Goal: Communication & Community: Ask a question

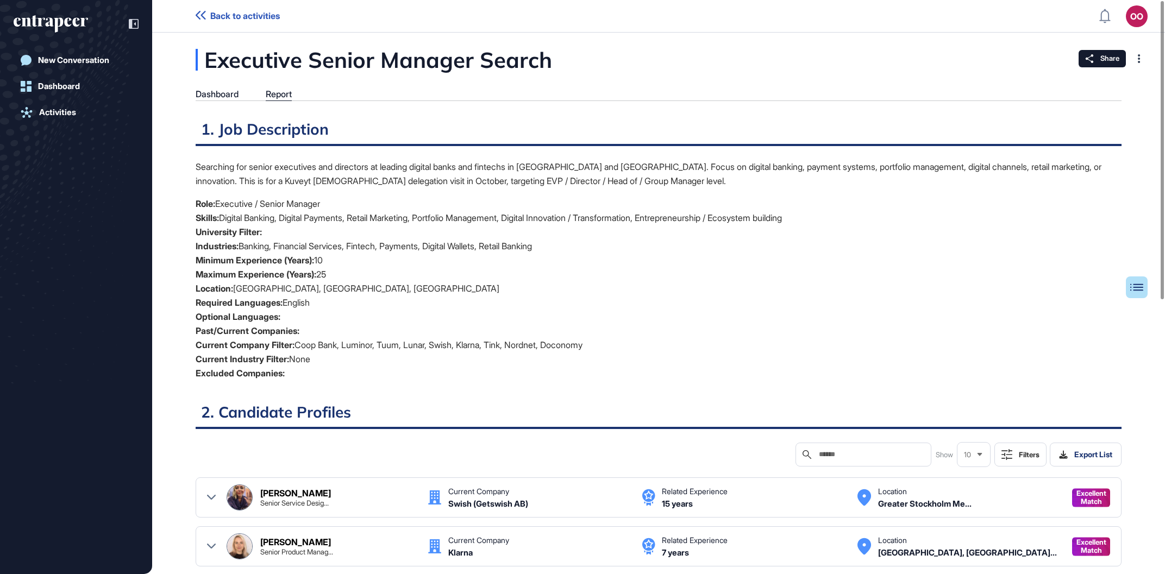
click at [227, 21] on header "Back to activities OO Admin Dashboard Dashboard Profile My Content Request More…" at bounding box center [582, 16] width 1165 height 33
click at [233, 17] on span "Back to activities" at bounding box center [245, 16] width 70 height 10
click at [121, 56] on link "New Conversation" at bounding box center [76, 60] width 125 height 22
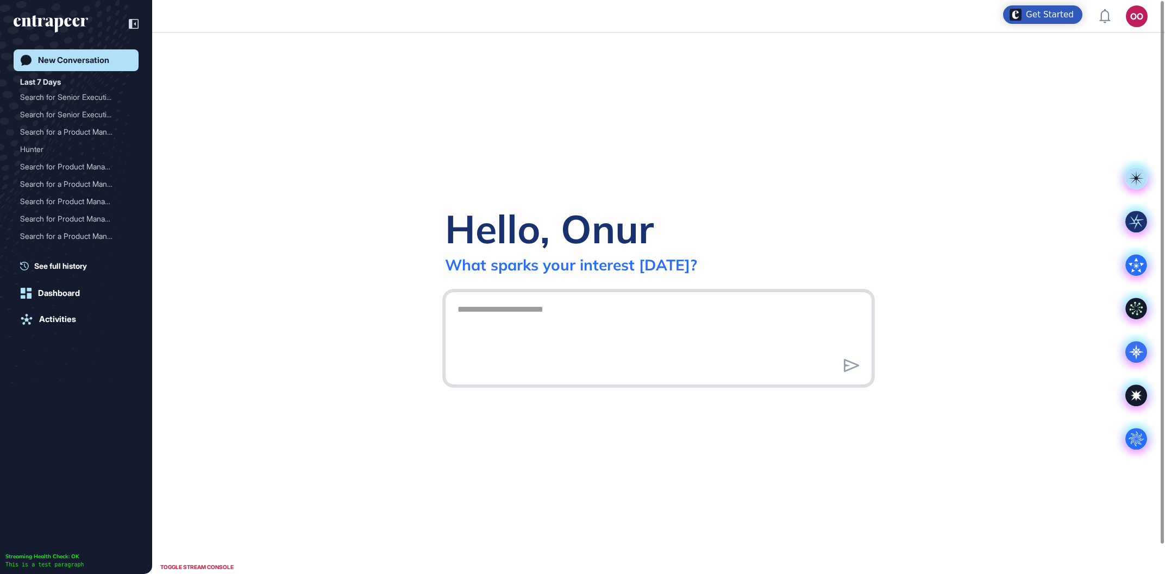
click at [628, 316] on textarea at bounding box center [658, 337] width 415 height 76
paste textarea "**********"
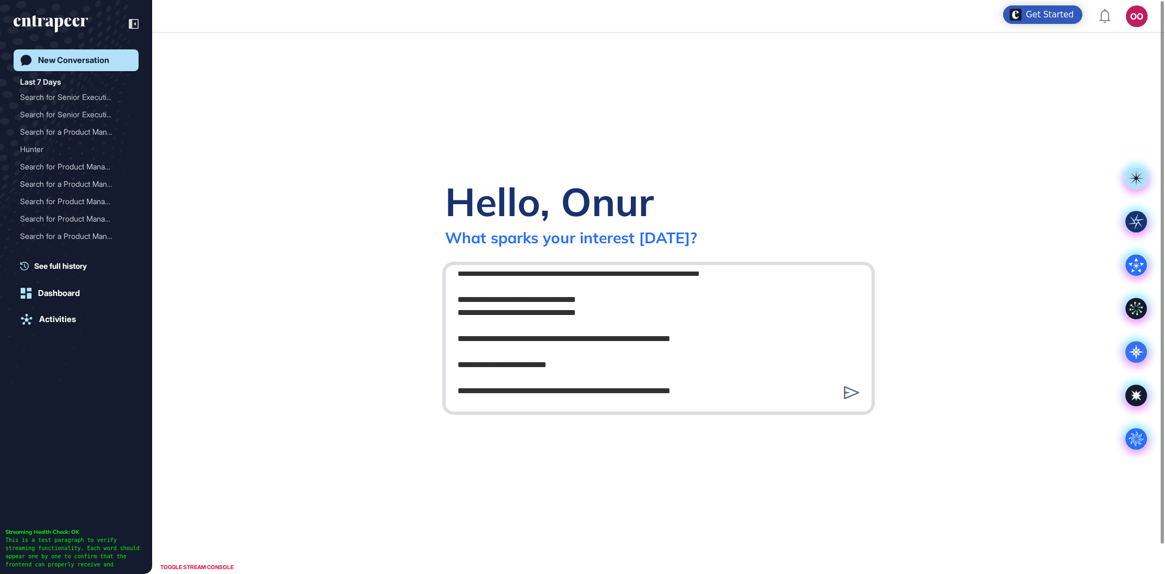
scroll to position [308, 0]
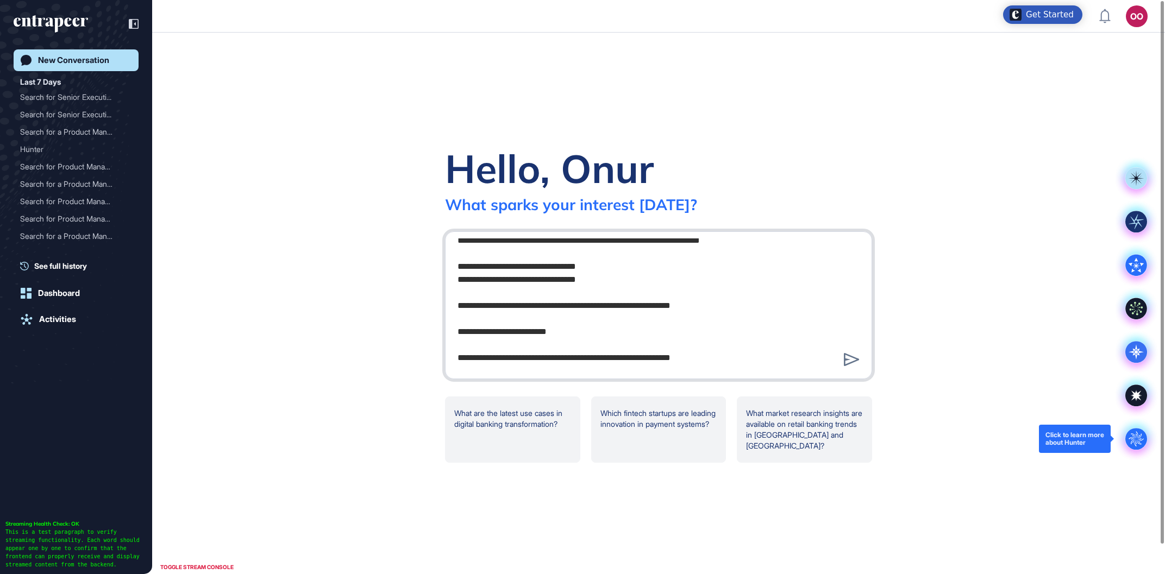
type textarea "**********"
click at [1129, 436] on circle at bounding box center [1136, 439] width 22 height 22
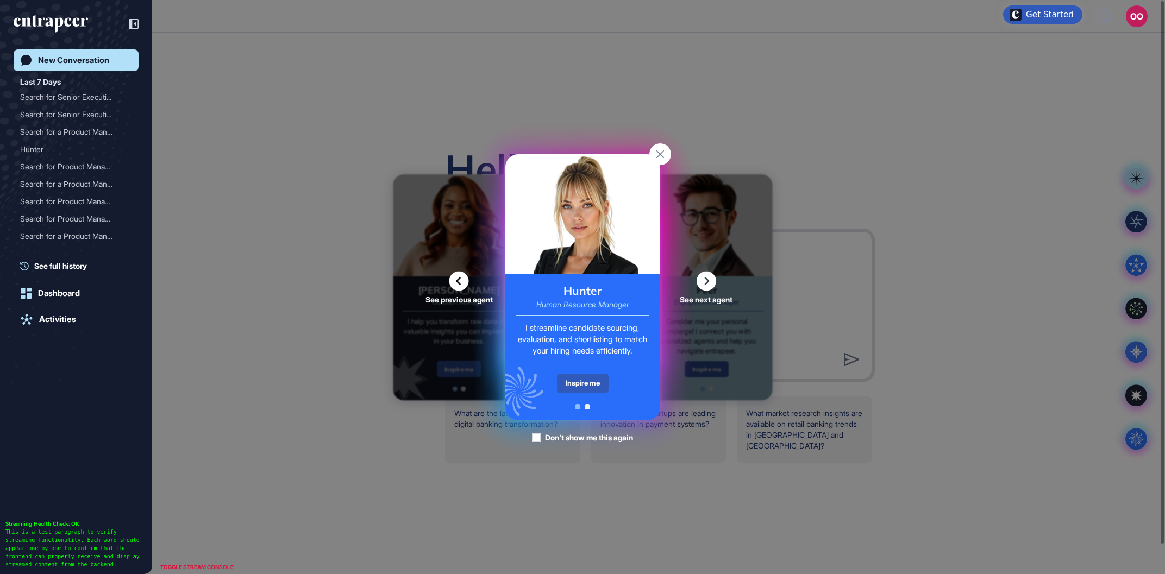
click at [587, 374] on div "Hunter Human Resource Manager I streamline candidate sourcing, evaluation, and …" at bounding box center [582, 347] width 155 height 146
click at [589, 380] on div "Inspire me" at bounding box center [583, 384] width 52 height 20
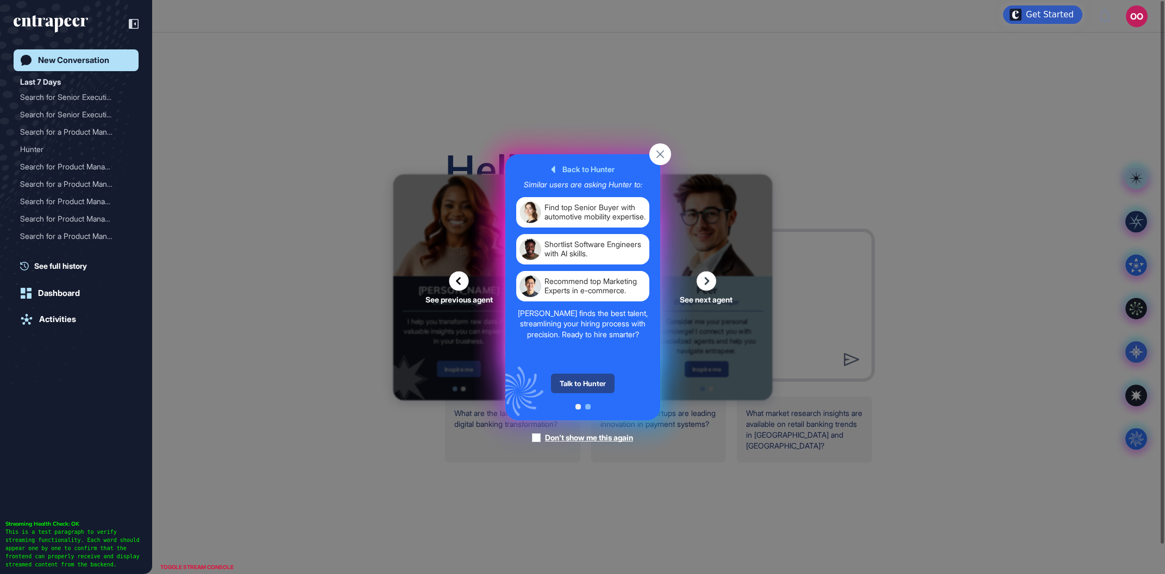
click at [593, 383] on div "Talk to Hunter" at bounding box center [583, 384] width 64 height 20
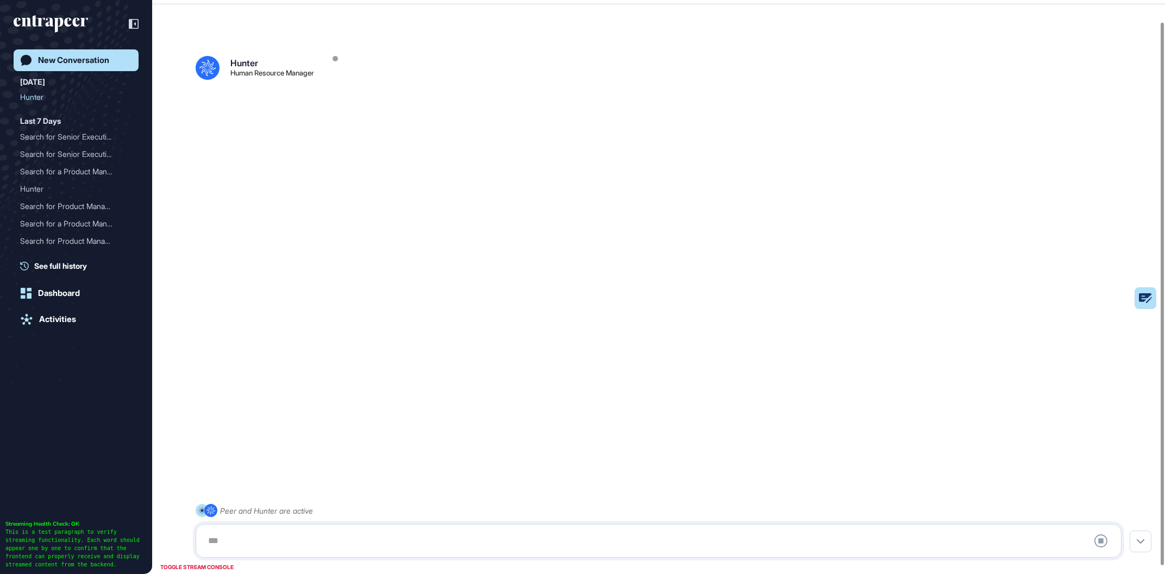
scroll to position [30, 0]
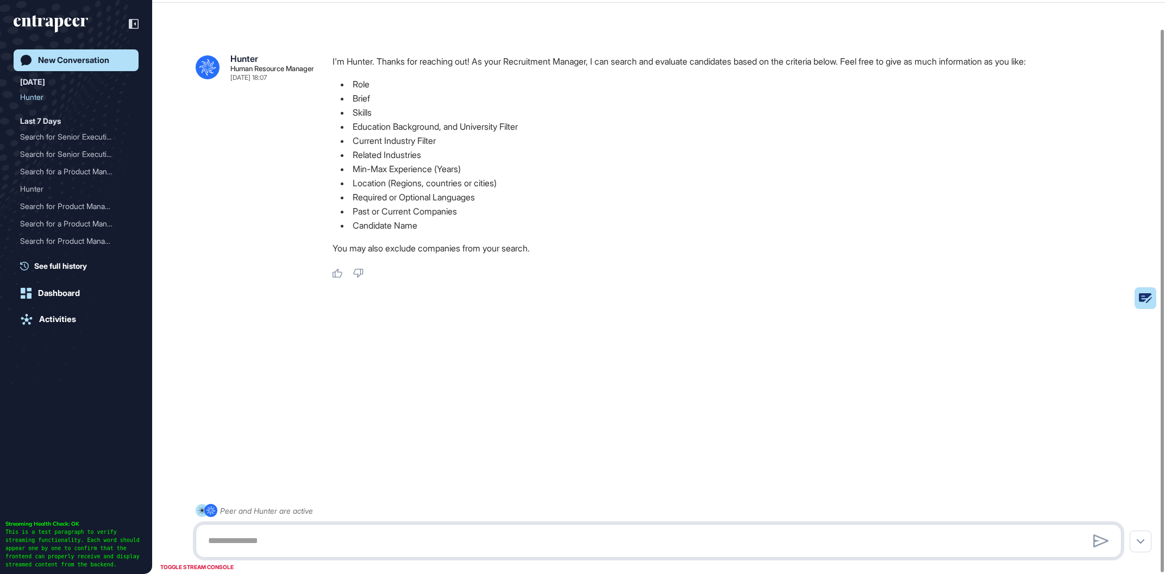
click at [425, 537] on textarea at bounding box center [659, 541] width 914 height 22
paste textarea "**********"
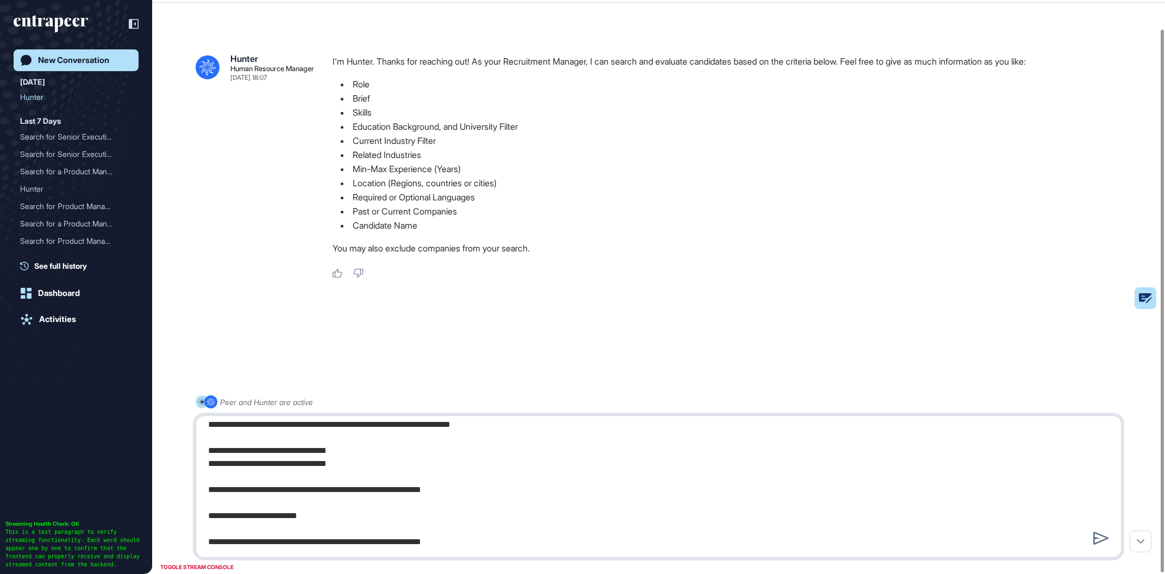
scroll to position [282, 0]
type textarea "**********"
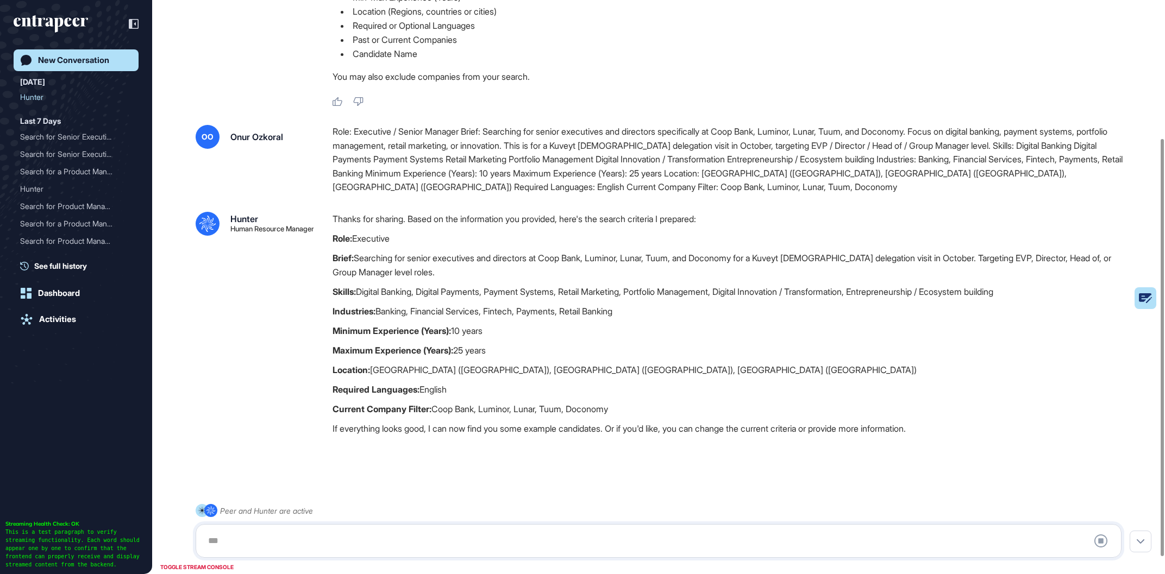
scroll to position [212, 0]
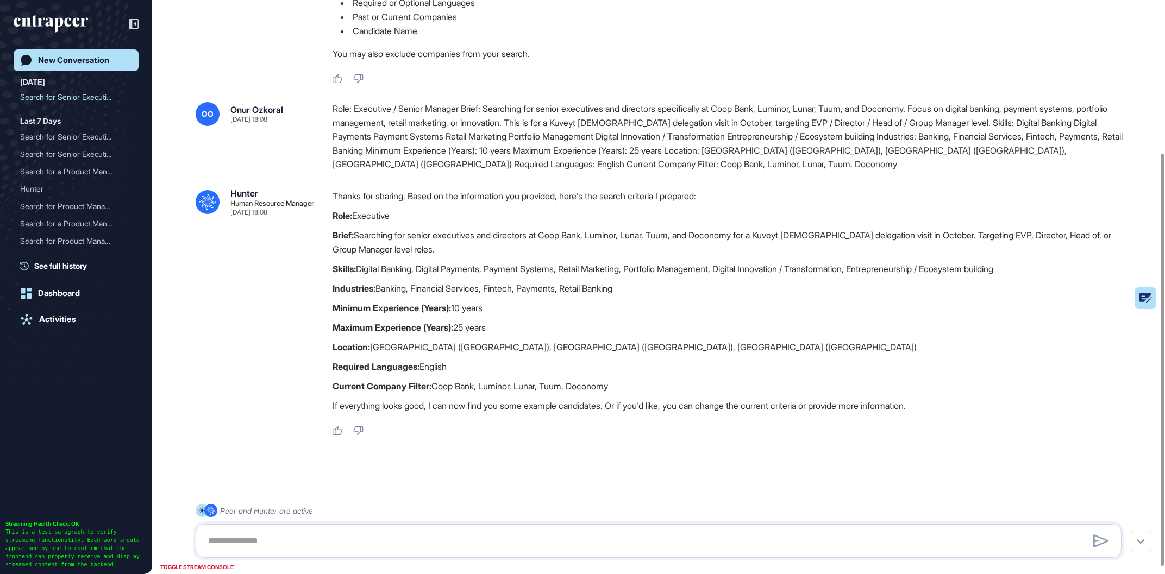
click at [563, 532] on div at bounding box center [659, 541] width 926 height 34
click at [555, 539] on textarea at bounding box center [659, 541] width 914 height 22
type textarea "**********"
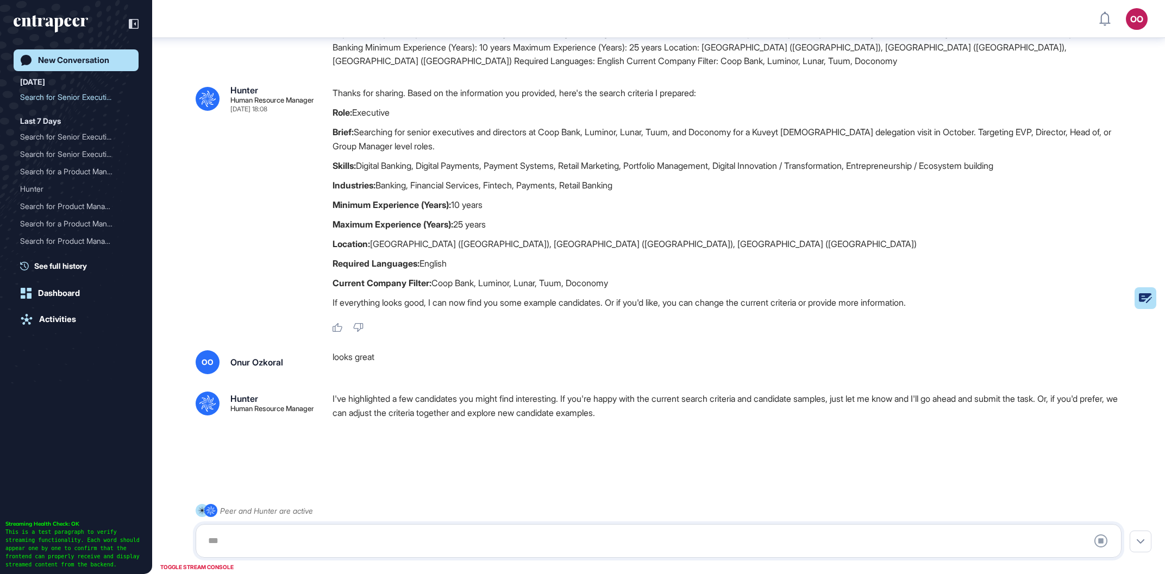
scroll to position [328, 0]
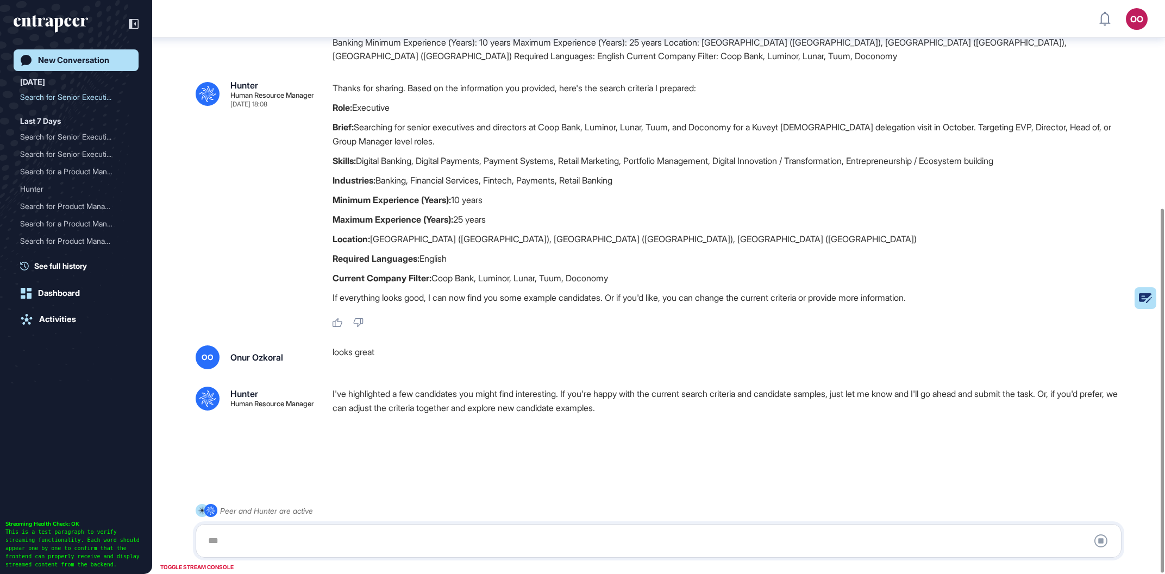
click at [447, 539] on div at bounding box center [659, 541] width 914 height 22
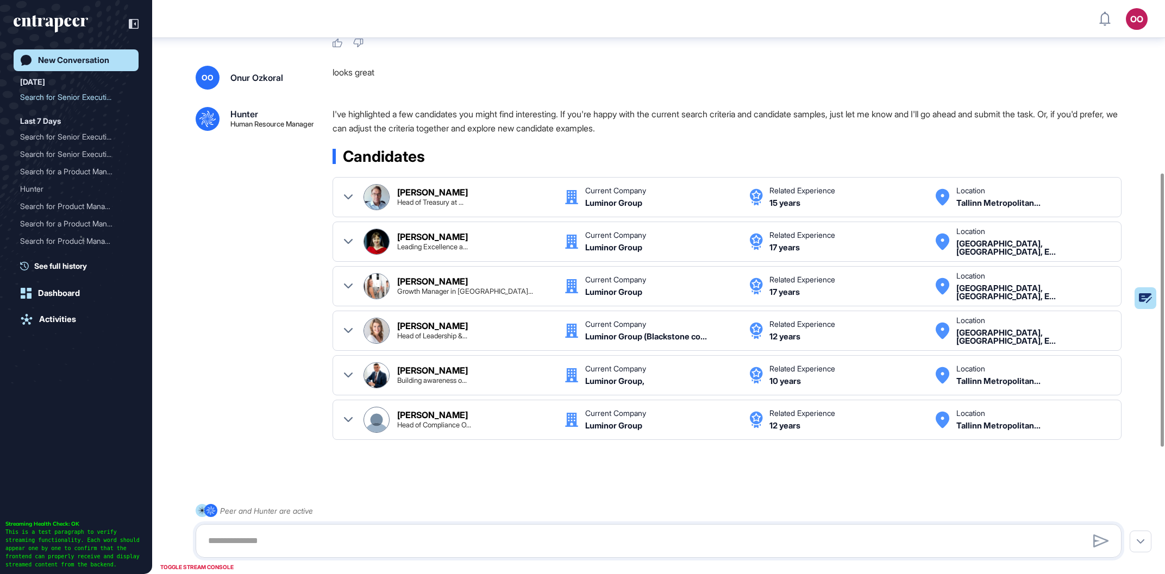
scroll to position [628, 0]
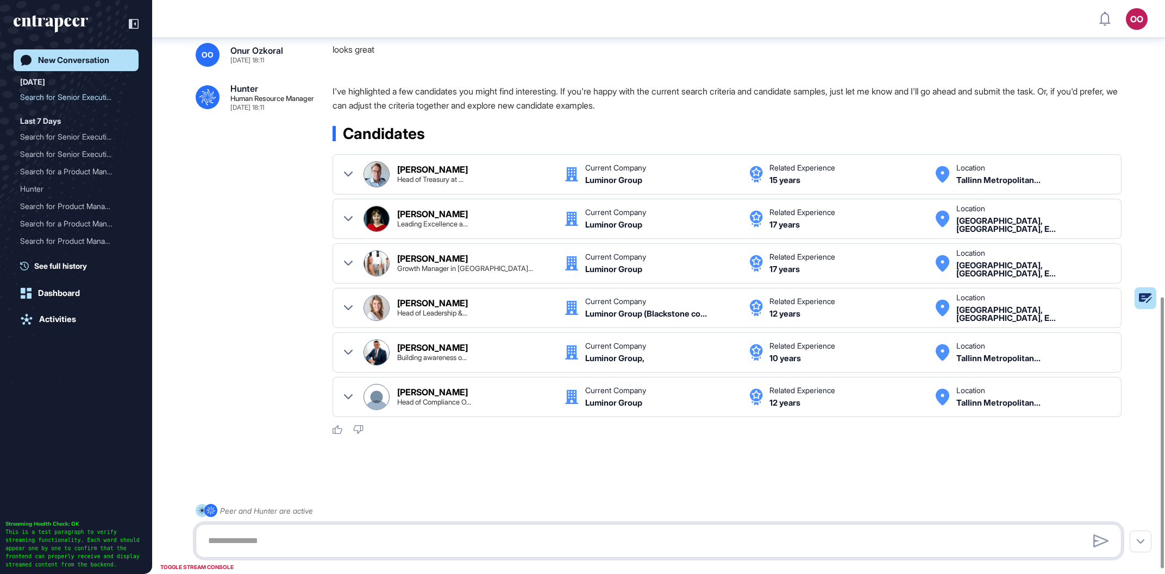
click at [603, 543] on textarea at bounding box center [659, 541] width 914 height 22
type textarea "**********"
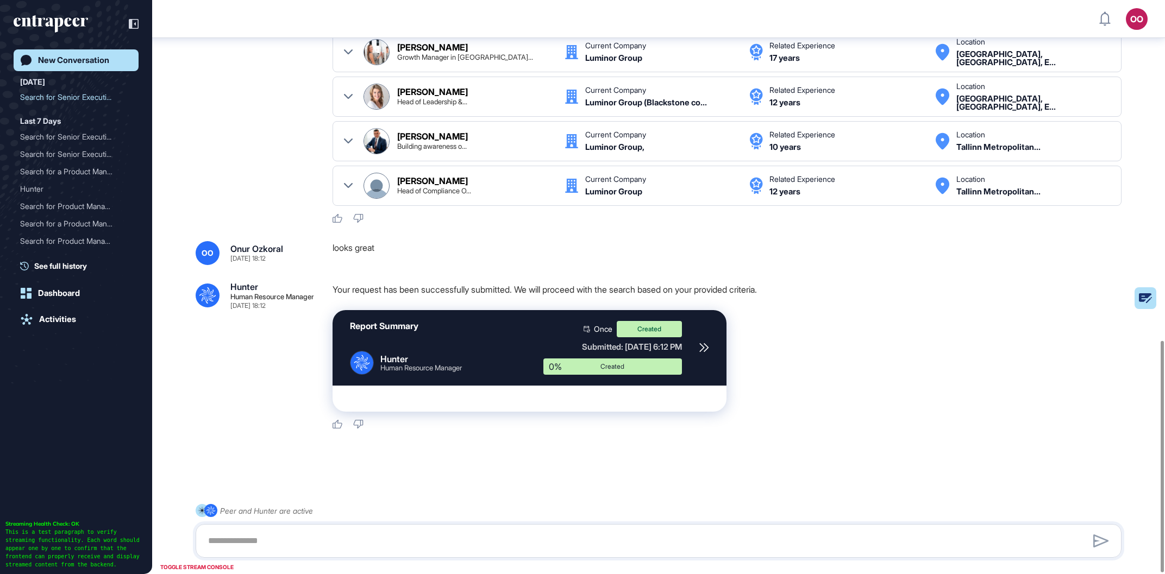
scroll to position [843, 0]
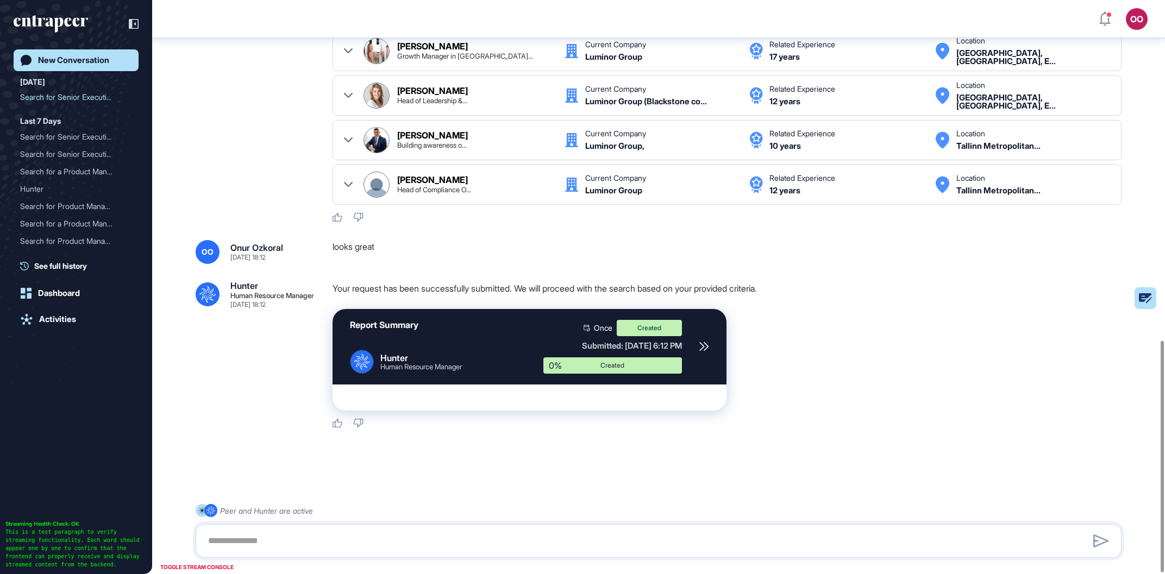
click at [704, 349] on icon at bounding box center [704, 347] width 10 height 10
click at [72, 57] on div "New Conversation" at bounding box center [73, 60] width 71 height 10
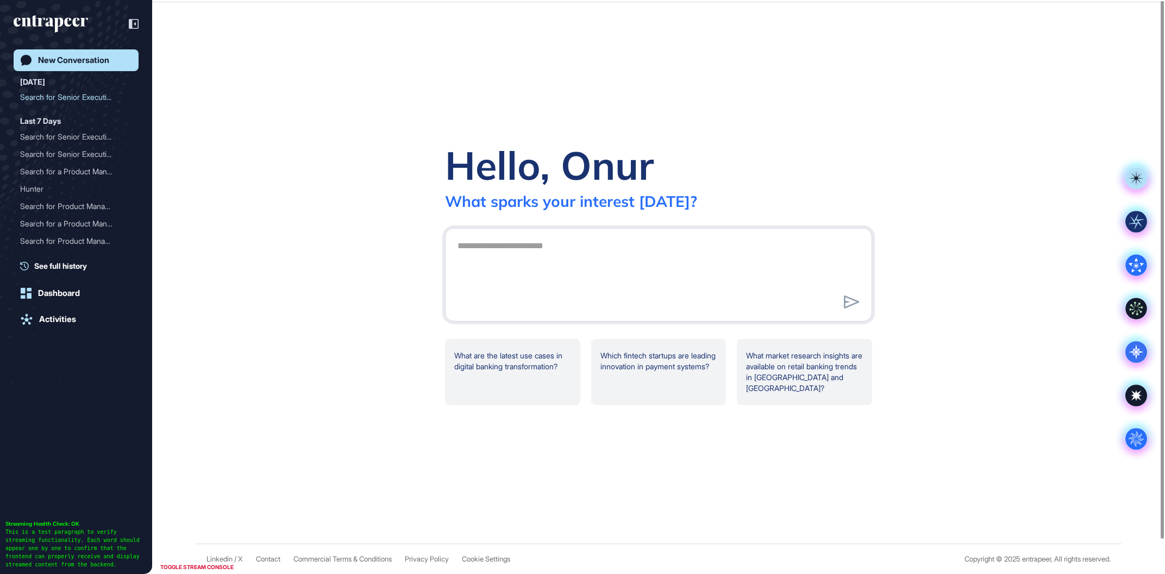
scroll to position [0, 0]
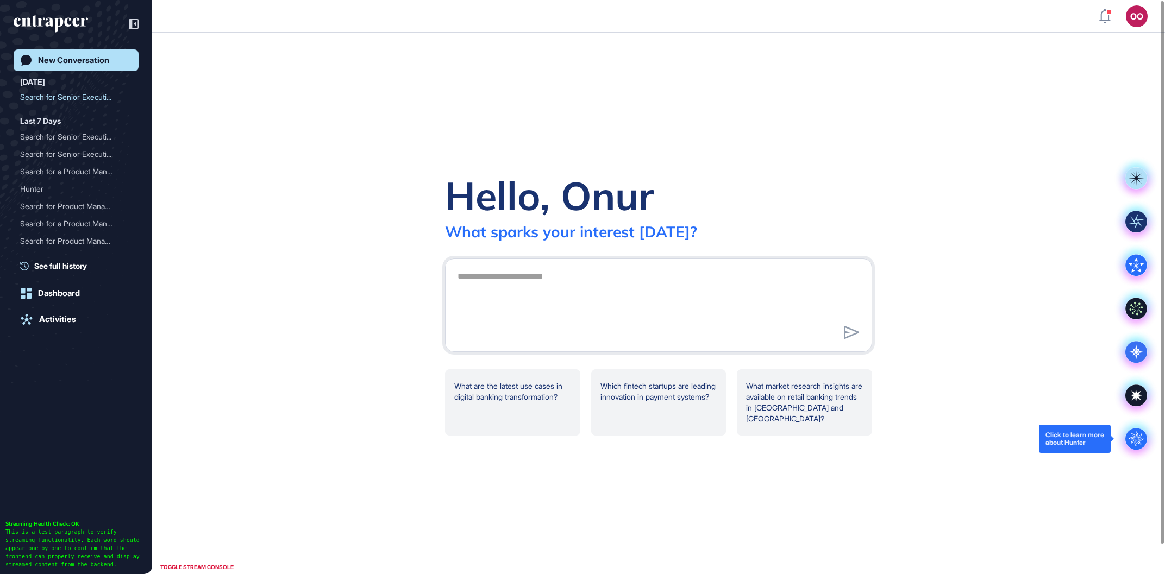
click at [1136, 436] on circle at bounding box center [1136, 439] width 22 height 22
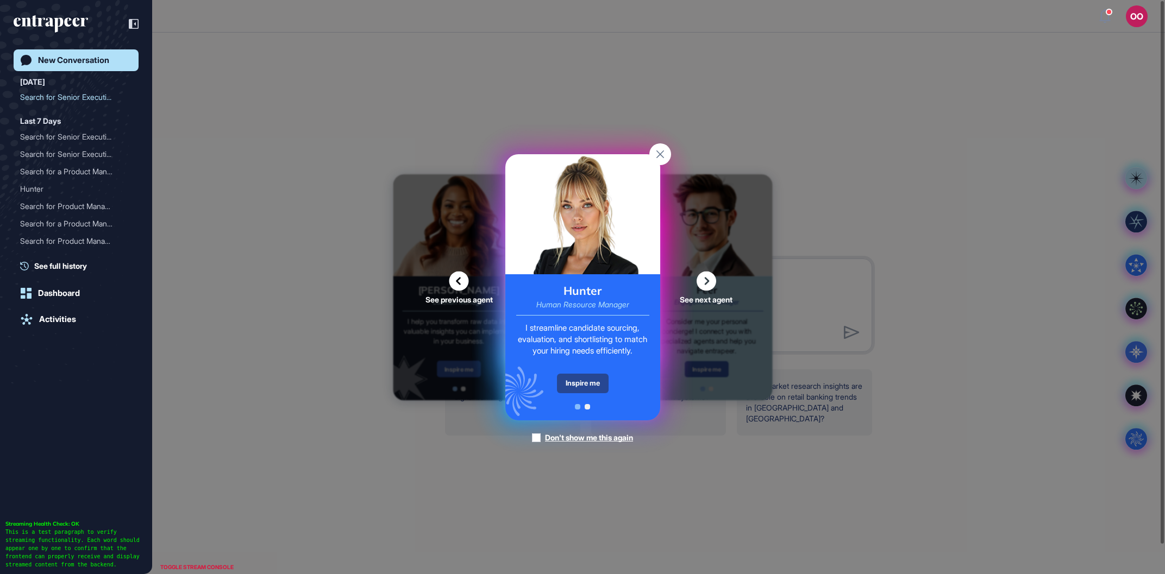
click at [599, 380] on div "Inspire me" at bounding box center [583, 384] width 52 height 20
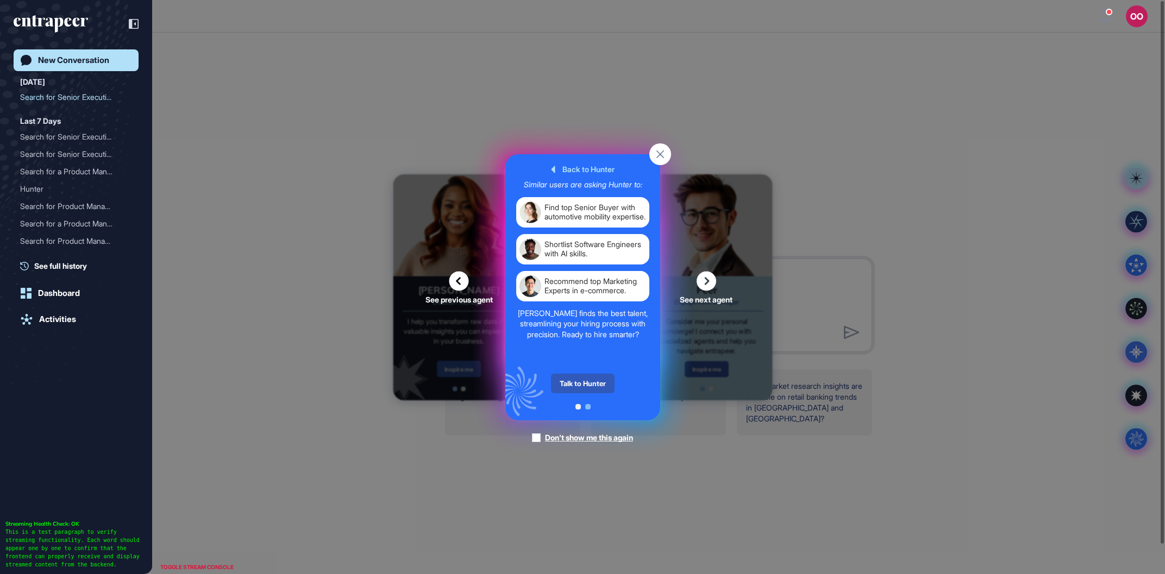
click at [599, 380] on div "Talk to Hunter" at bounding box center [583, 384] width 64 height 20
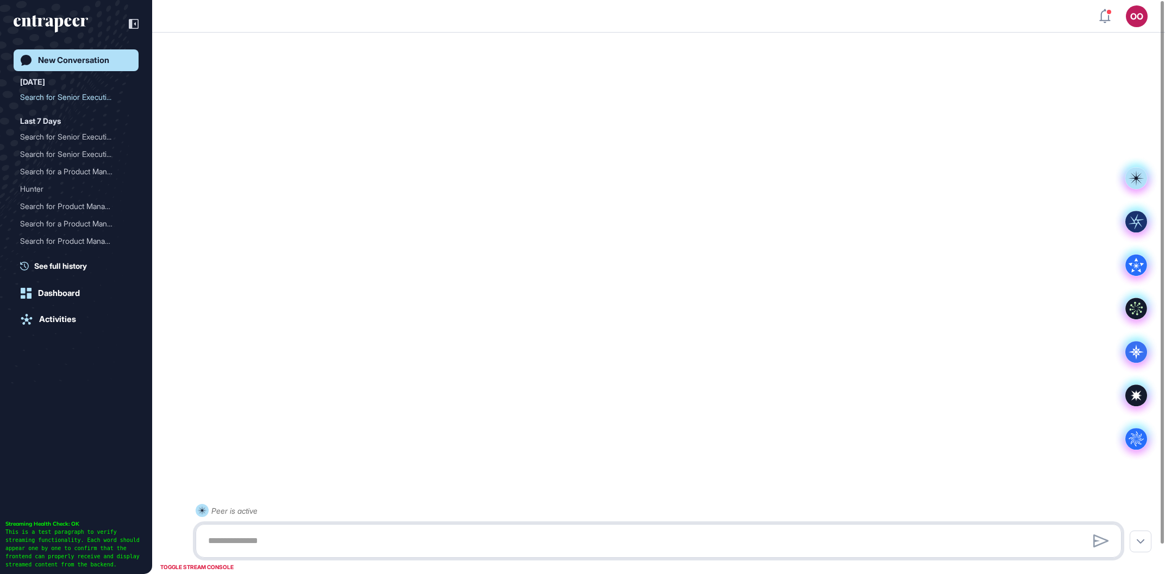
click at [572, 538] on textarea at bounding box center [659, 541] width 914 height 22
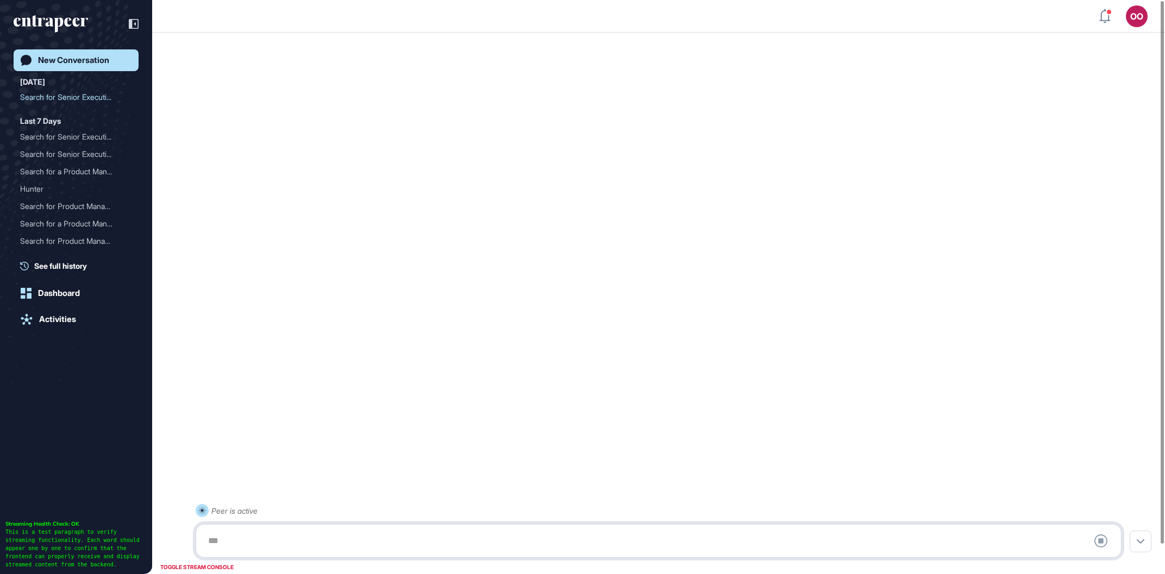
paste textarea "**********"
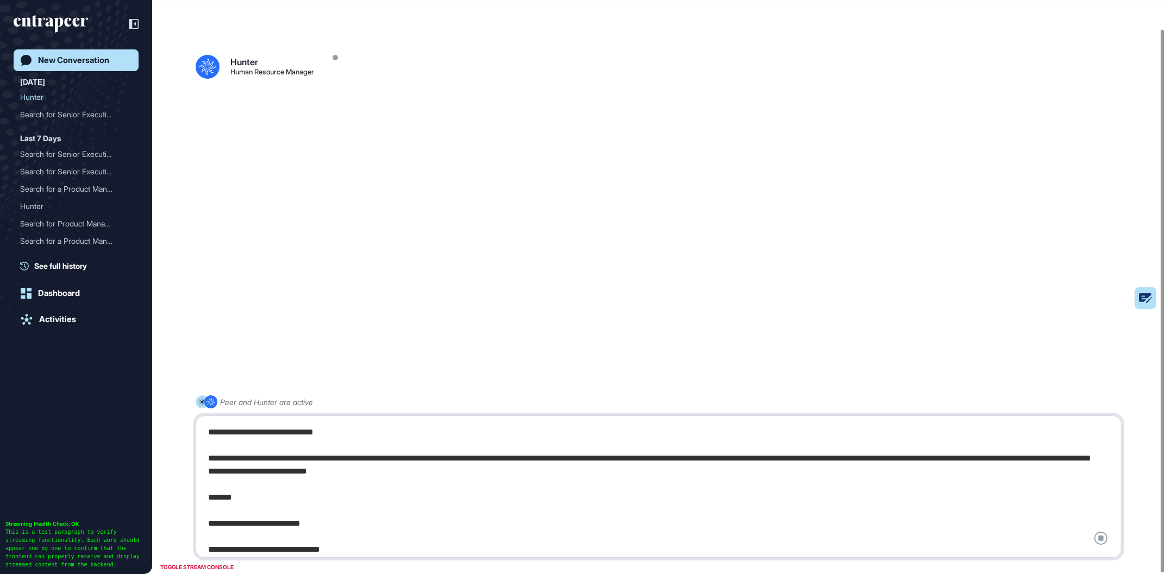
scroll to position [30, 0]
type textarea "**********"
click at [559, 468] on div "**********" at bounding box center [659, 487] width 914 height 130
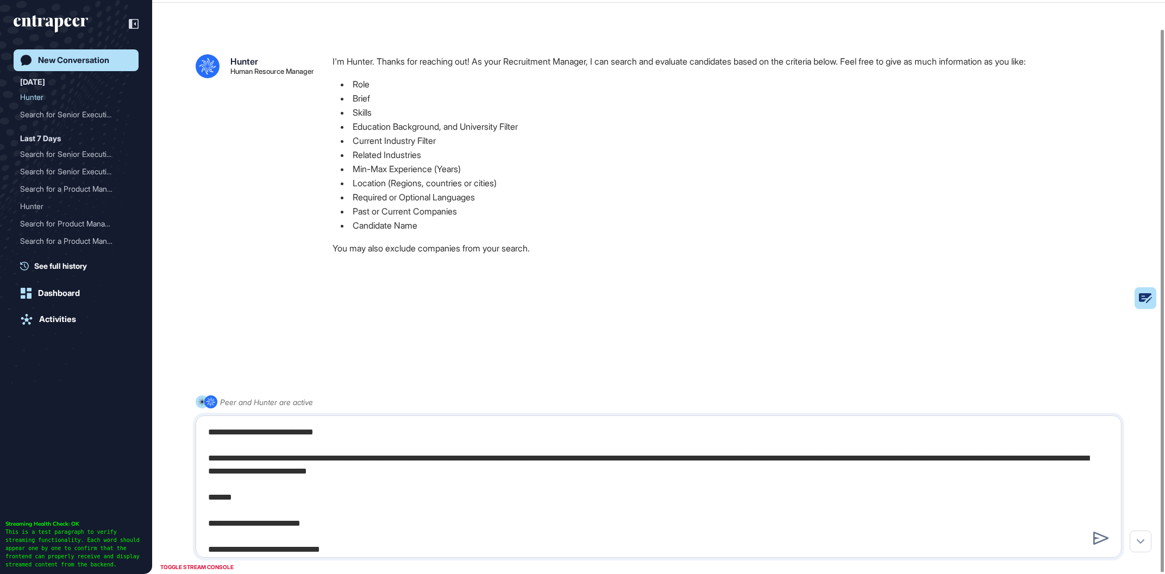
scroll to position [256, 0]
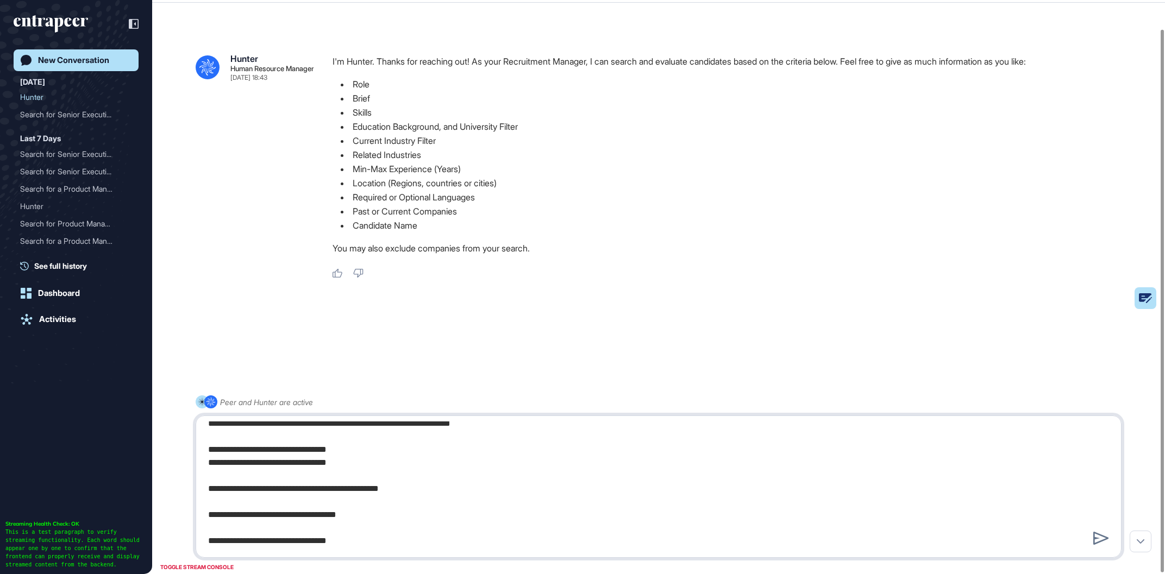
click at [542, 536] on textarea "**********" at bounding box center [659, 487] width 914 height 130
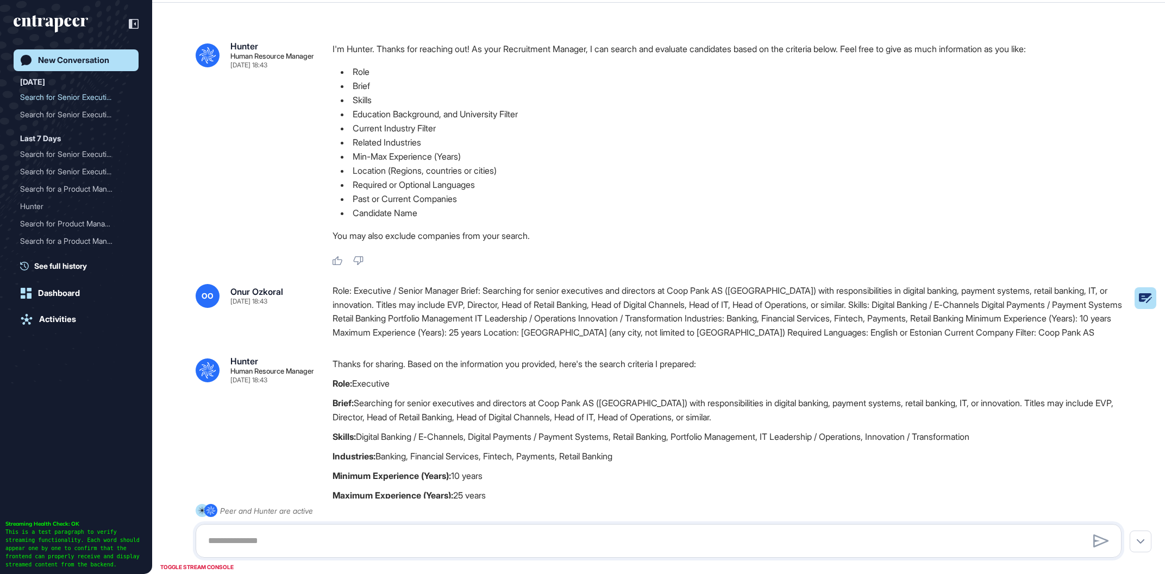
scroll to position [212, 0]
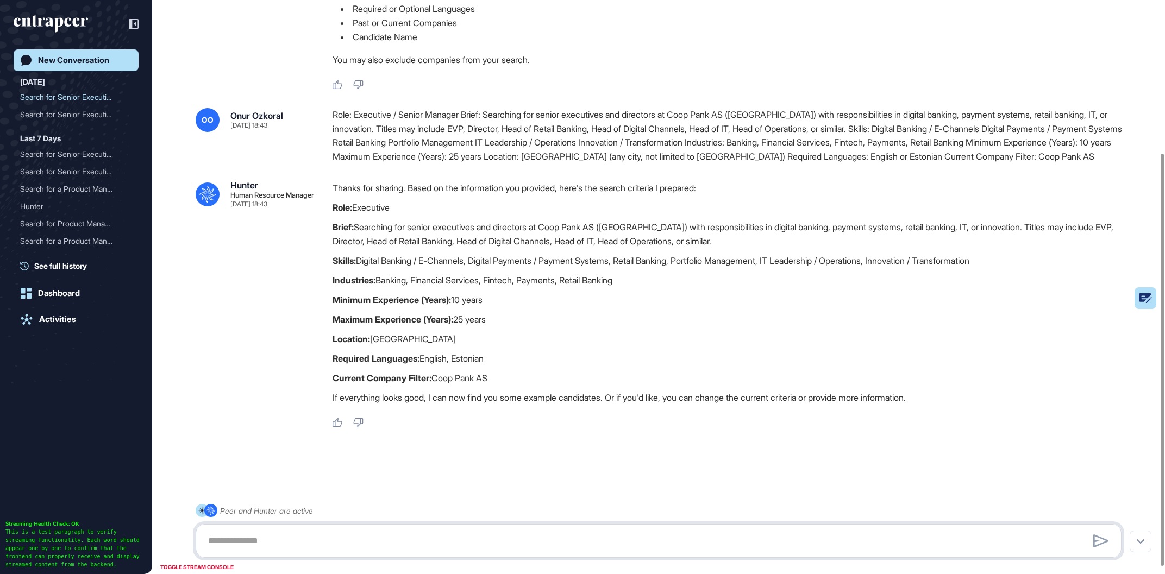
click at [515, 537] on textarea at bounding box center [659, 541] width 914 height 22
type textarea "*"
type textarea "**********"
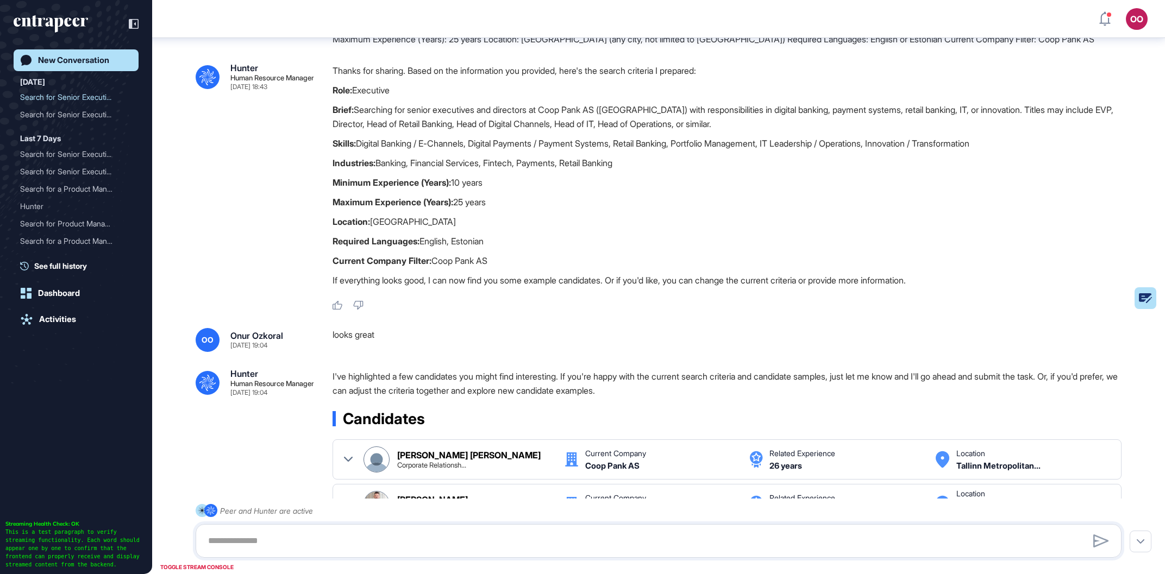
scroll to position [450, 0]
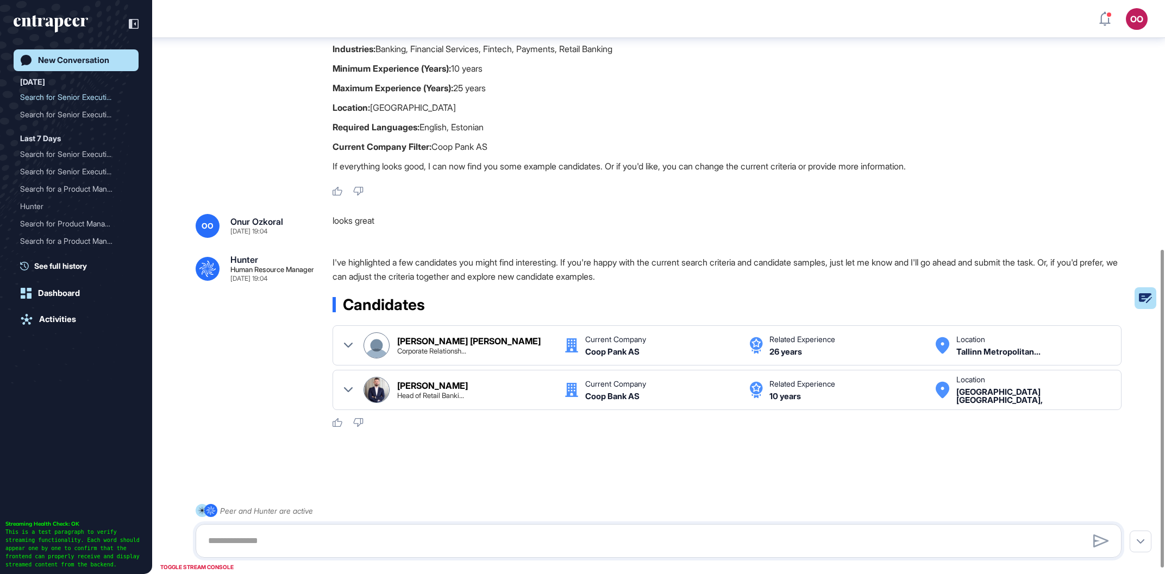
click at [576, 528] on div at bounding box center [659, 541] width 926 height 34
click at [590, 531] on textarea at bounding box center [659, 541] width 914 height 22
type textarea "**********"
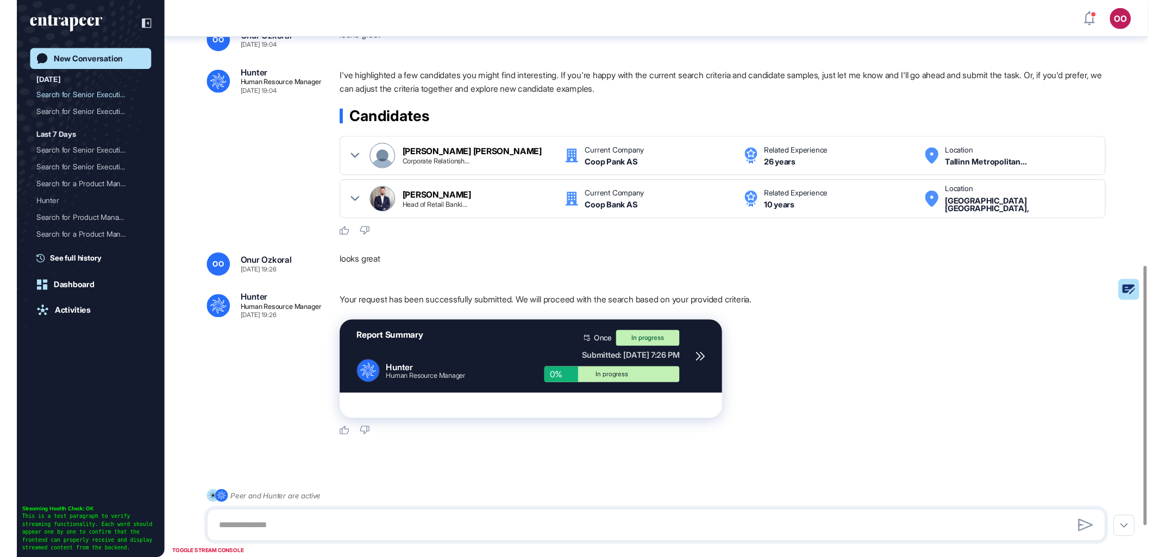
scroll to position [654, 0]
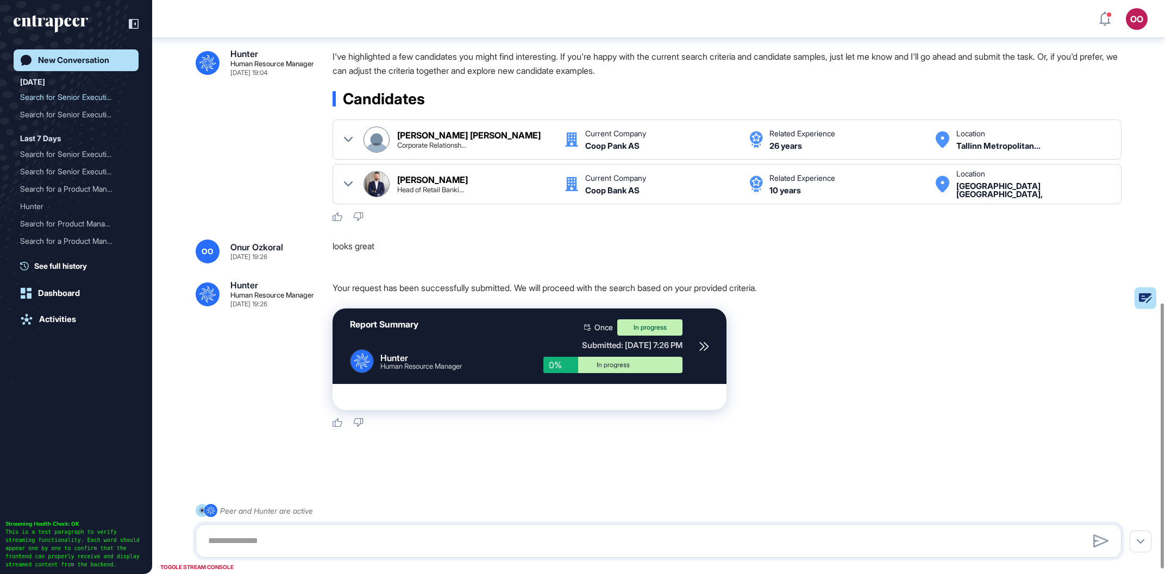
click at [701, 350] on div at bounding box center [704, 346] width 10 height 54
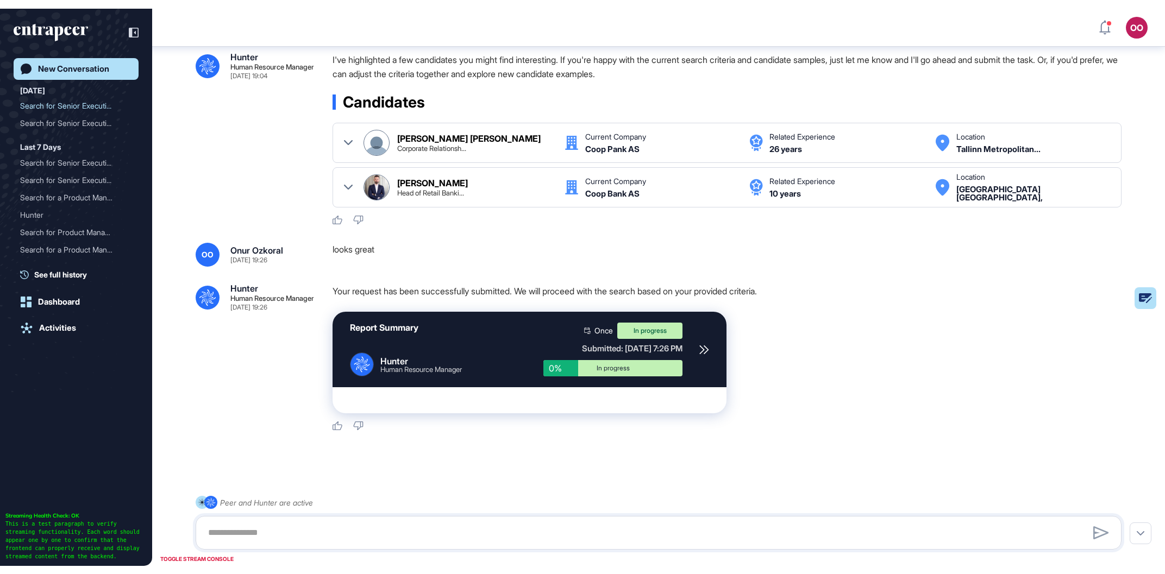
scroll to position [571, 1161]
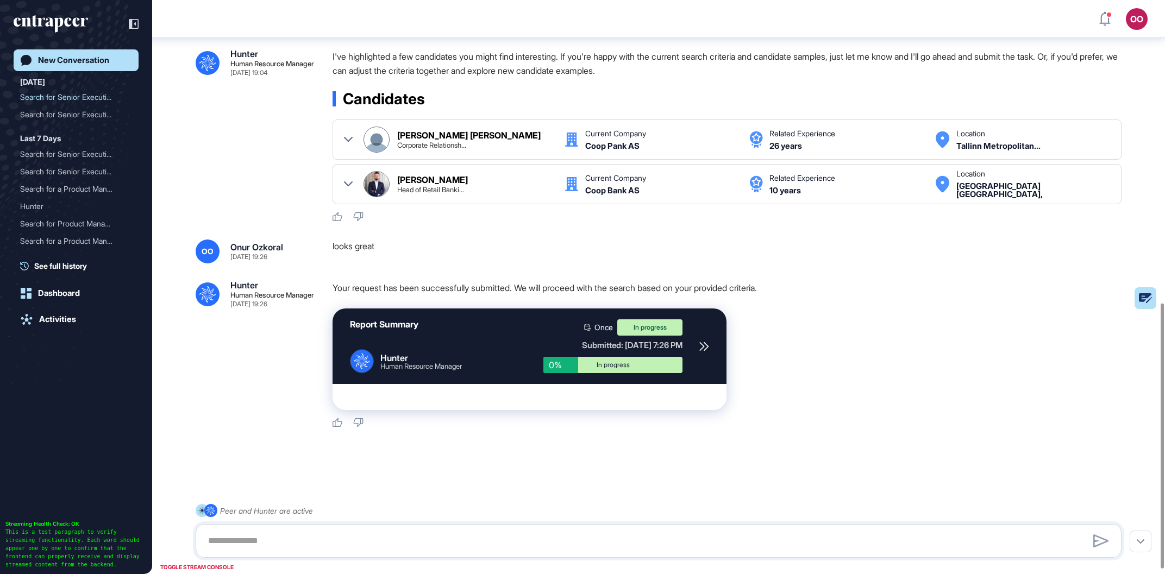
click at [707, 350] on icon at bounding box center [703, 346] width 8 height 8
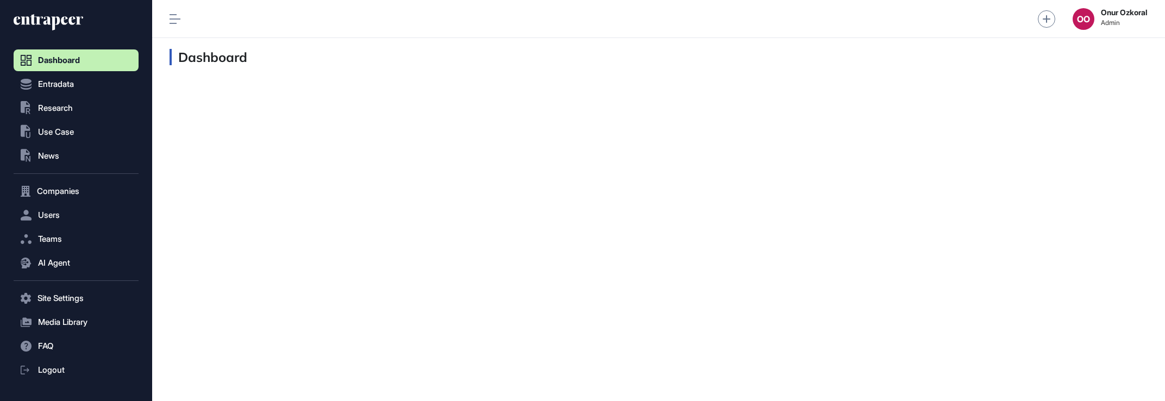
scroll to position [1, 1]
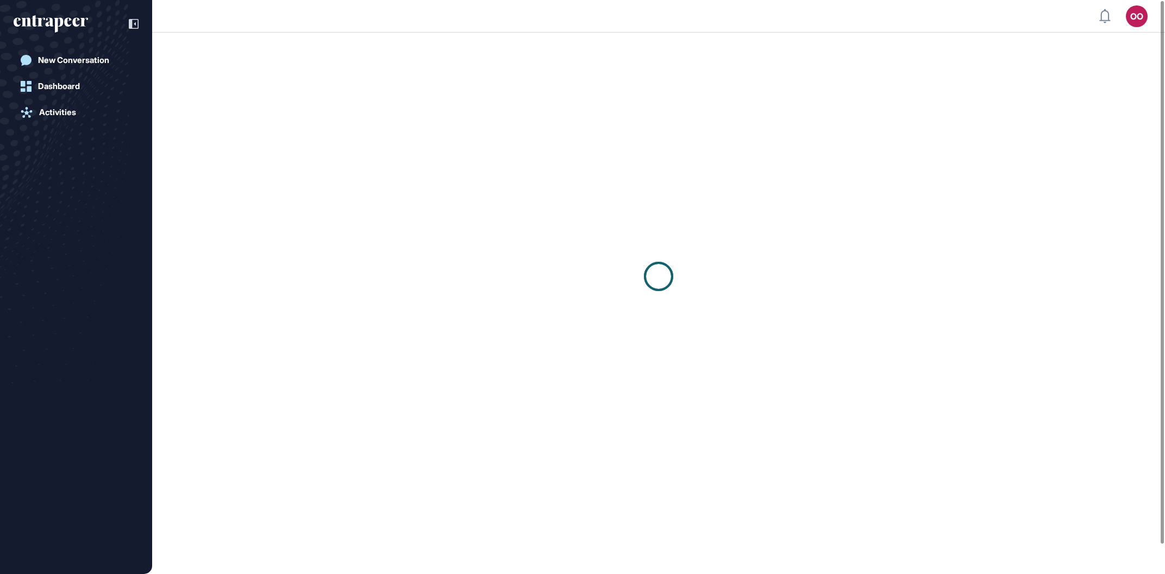
scroll to position [1, 1]
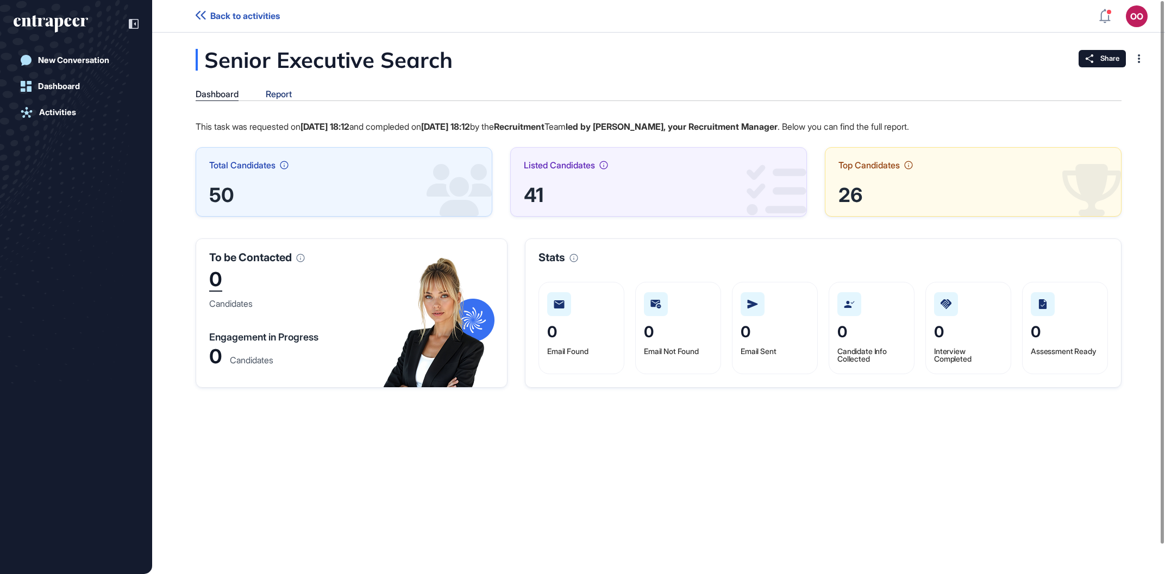
click at [289, 91] on div "Report" at bounding box center [279, 94] width 26 height 10
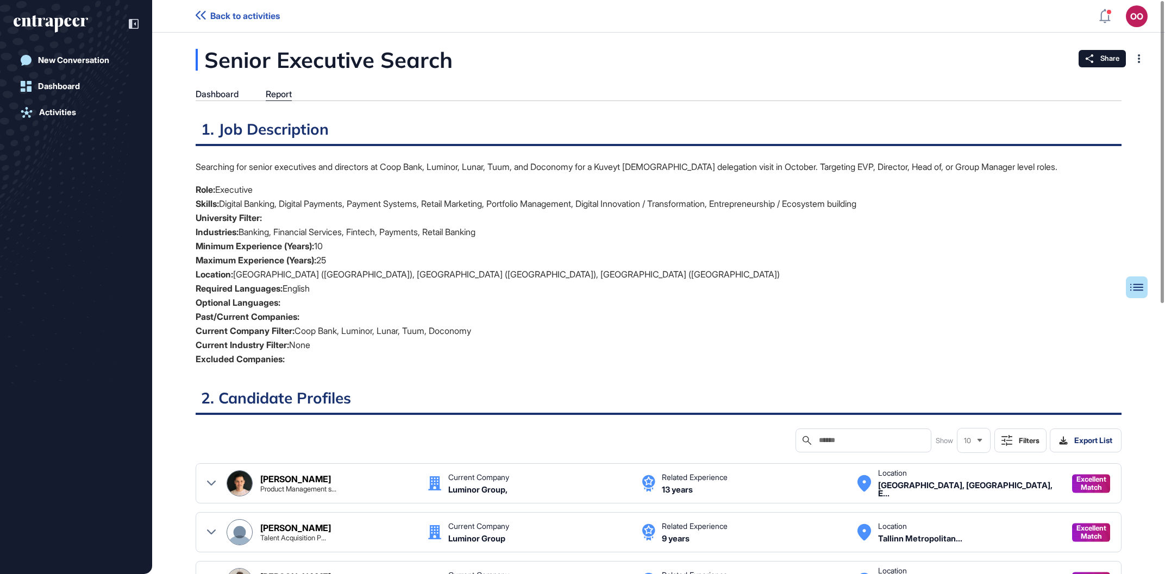
scroll to position [4, 1]
click at [569, 339] on li "Current Industry Filter: None" at bounding box center [659, 345] width 926 height 14
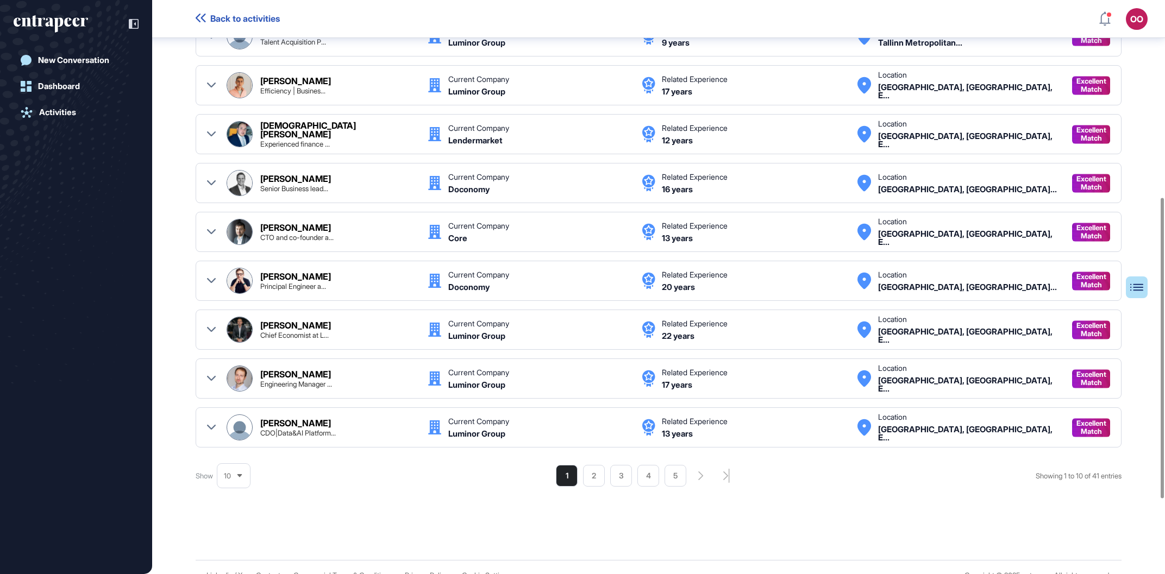
scroll to position [518, 0]
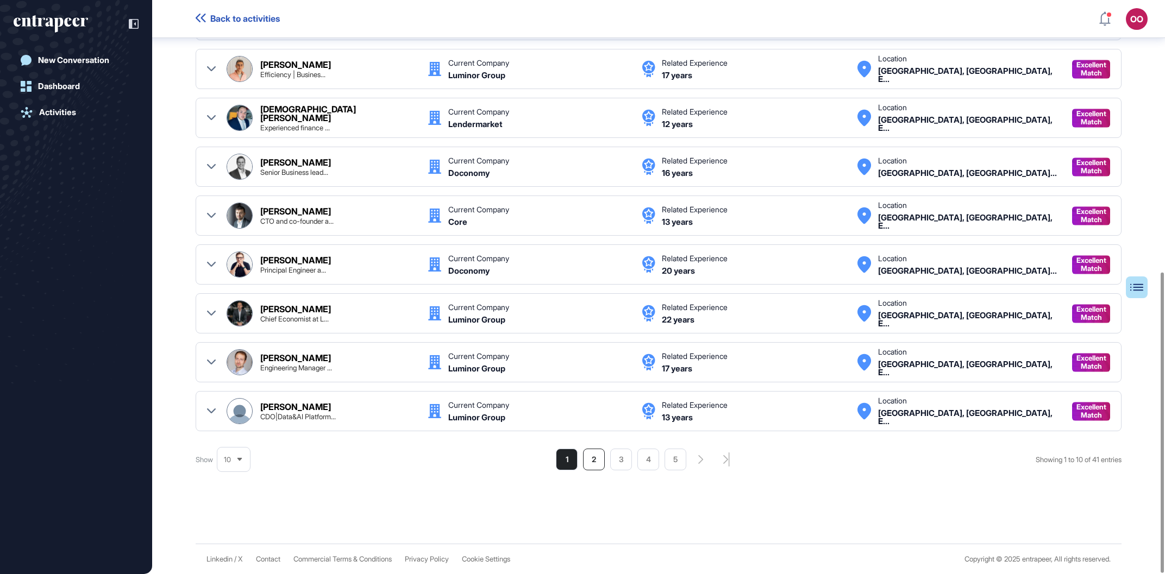
click at [586, 469] on li "2" at bounding box center [594, 460] width 22 height 22
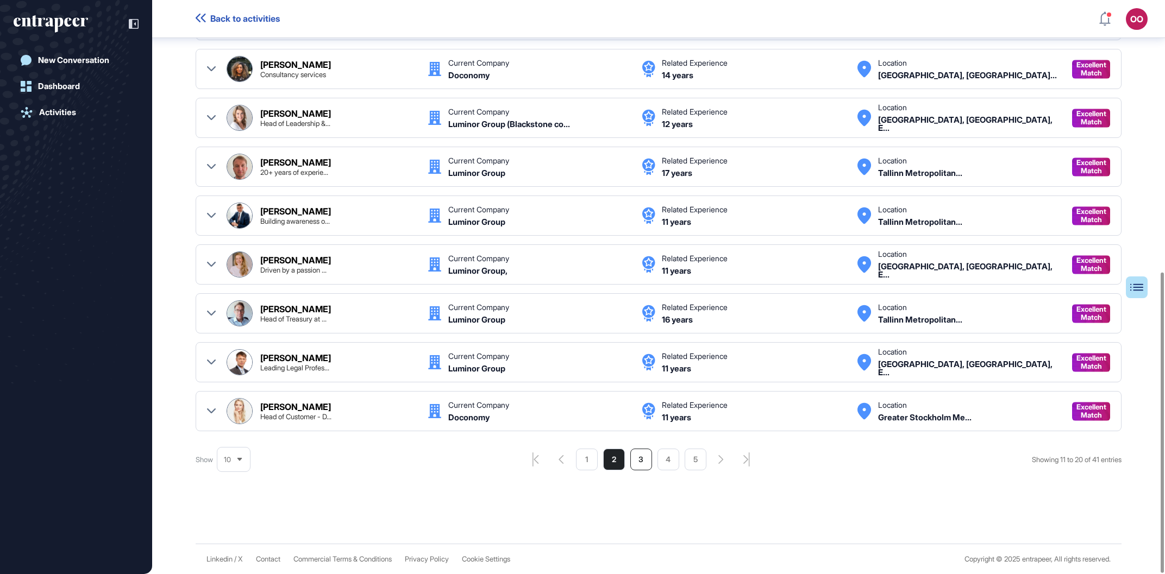
click at [638, 462] on li "3" at bounding box center [641, 460] width 22 height 22
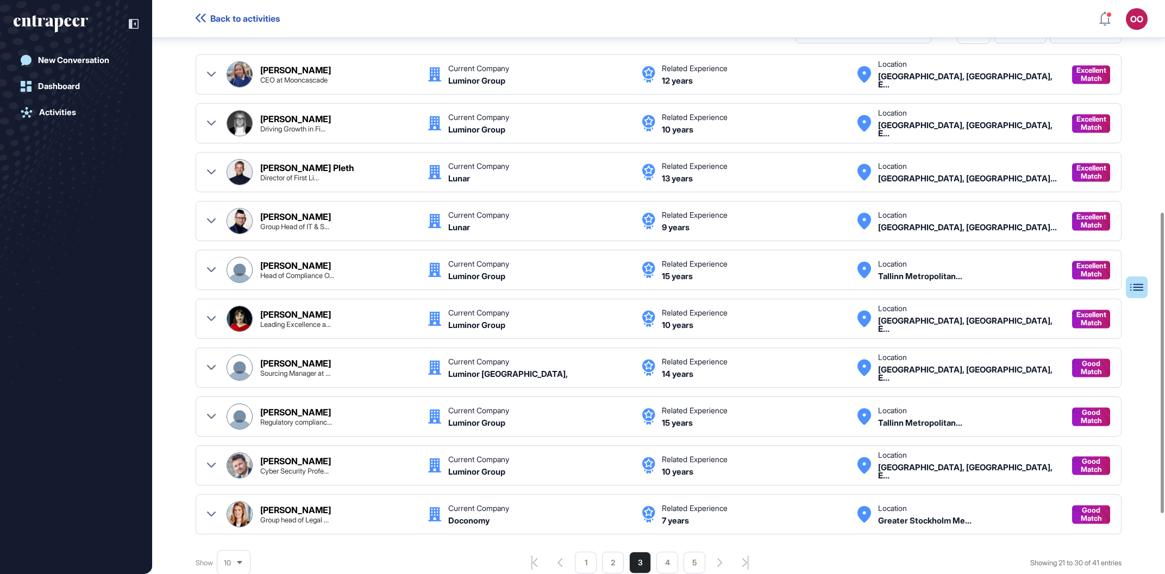
scroll to position [474, 0]
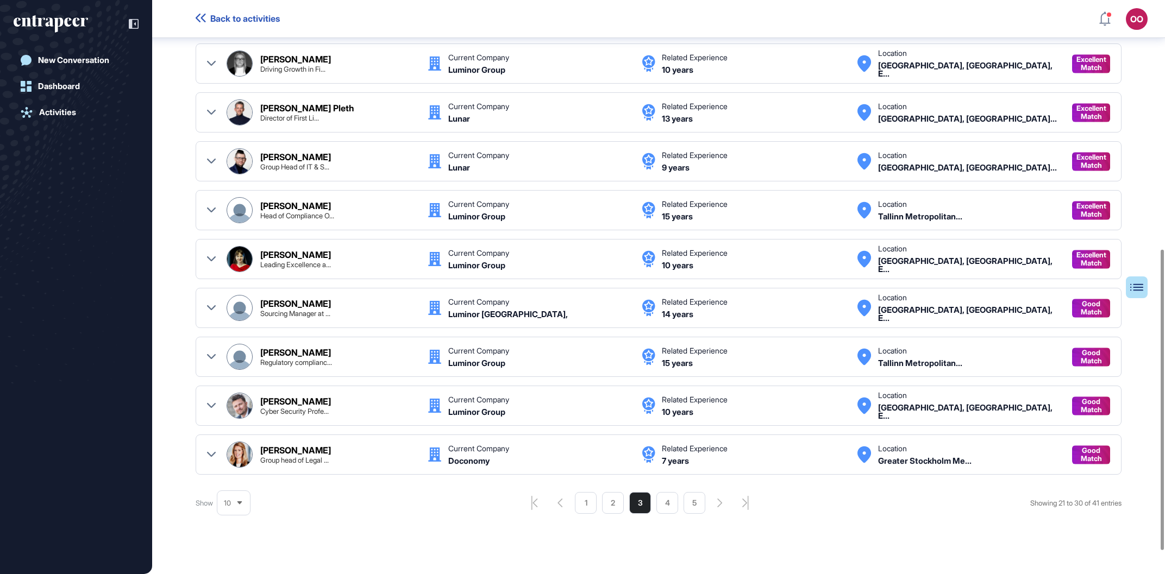
click at [666, 505] on li "4" at bounding box center [667, 503] width 22 height 22
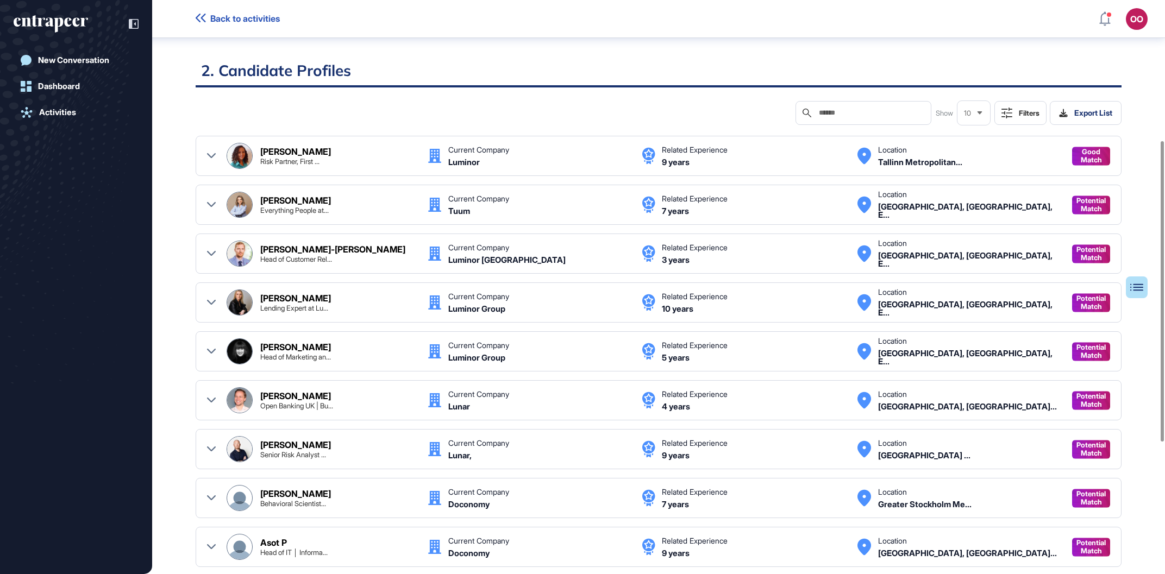
scroll to position [412, 0]
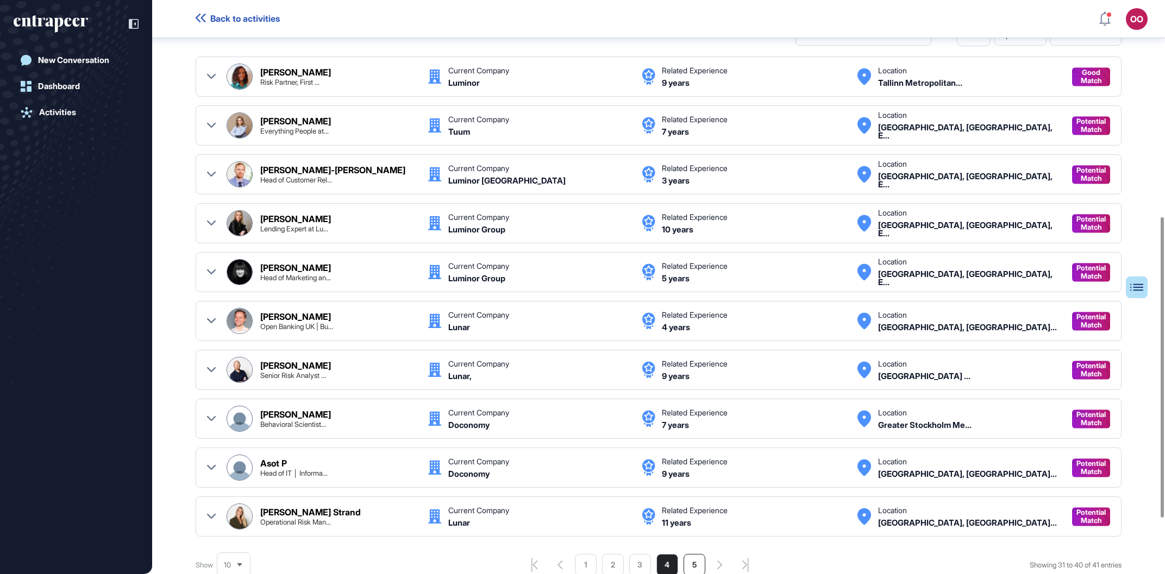
click at [687, 562] on li "5" at bounding box center [694, 565] width 22 height 22
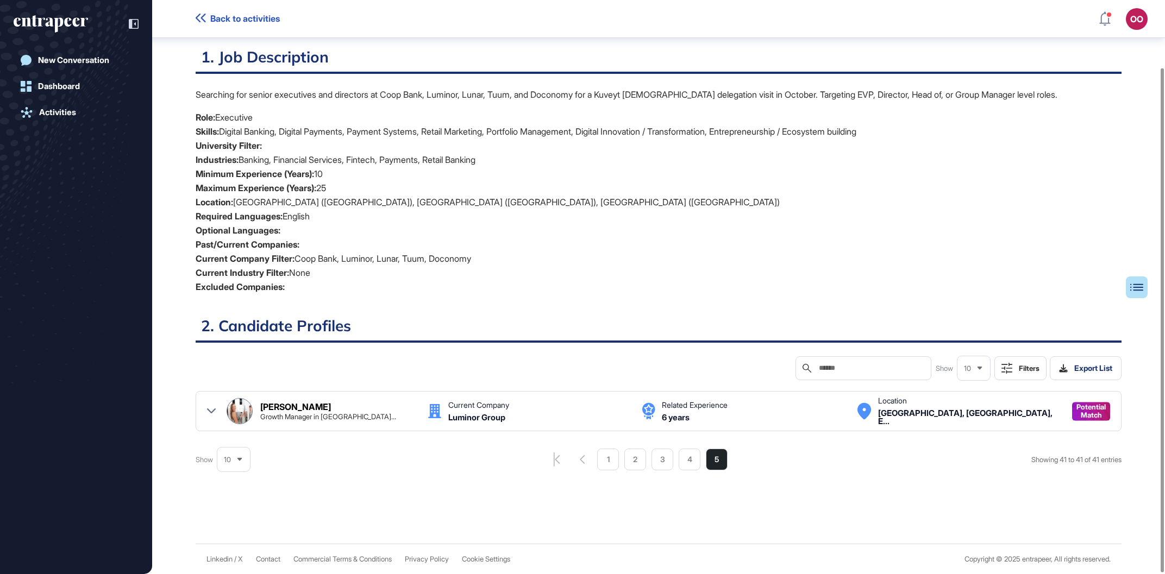
scroll to position [77, 0]
click at [681, 458] on li "4" at bounding box center [689, 461] width 22 height 22
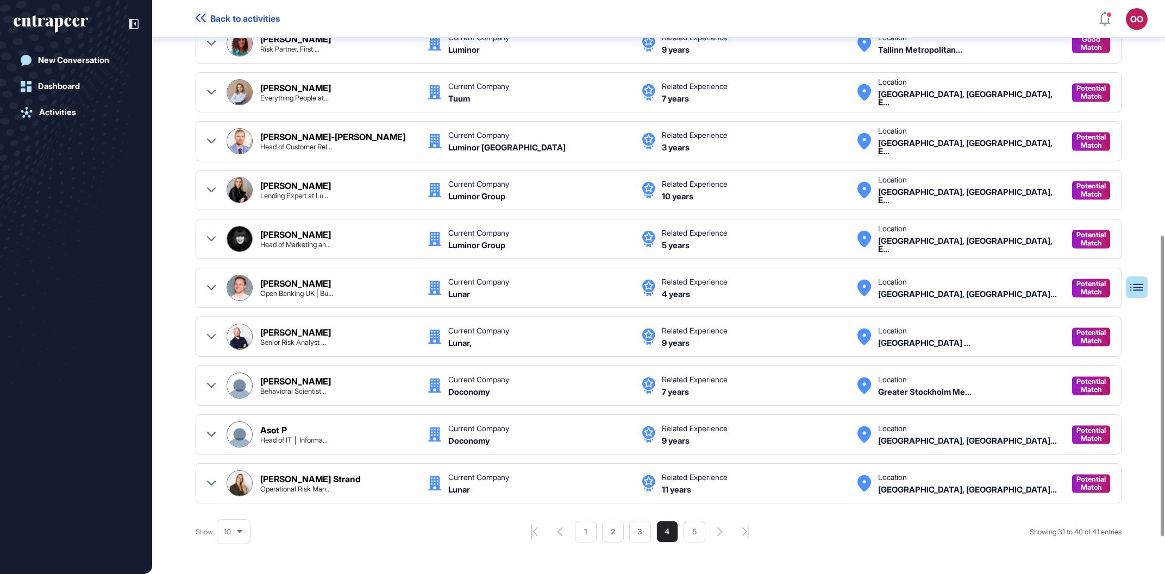
scroll to position [448, 0]
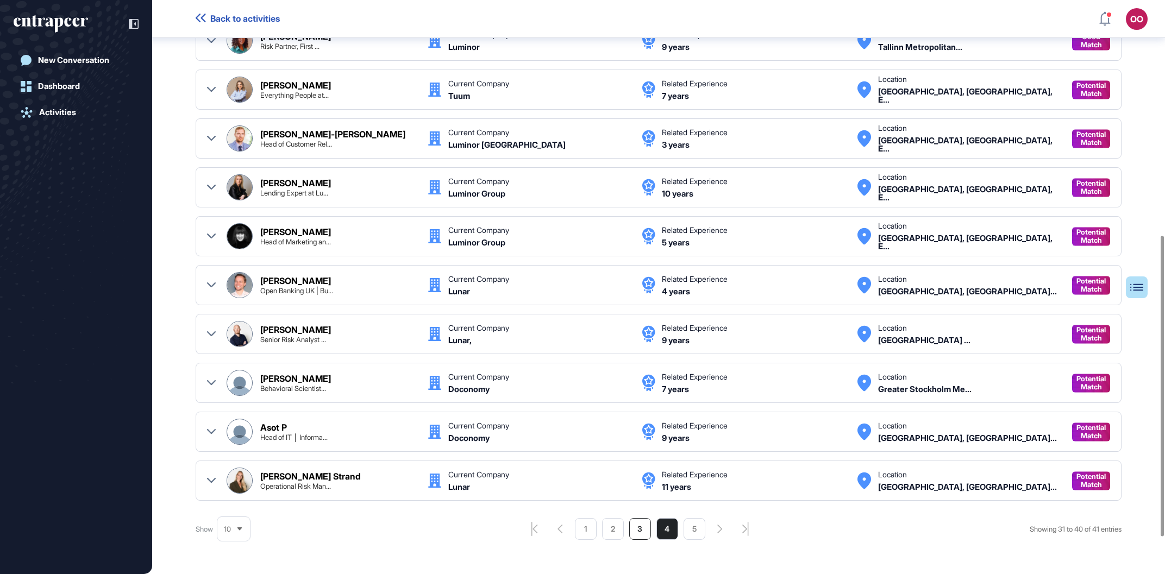
click at [636, 529] on li "3" at bounding box center [640, 529] width 22 height 22
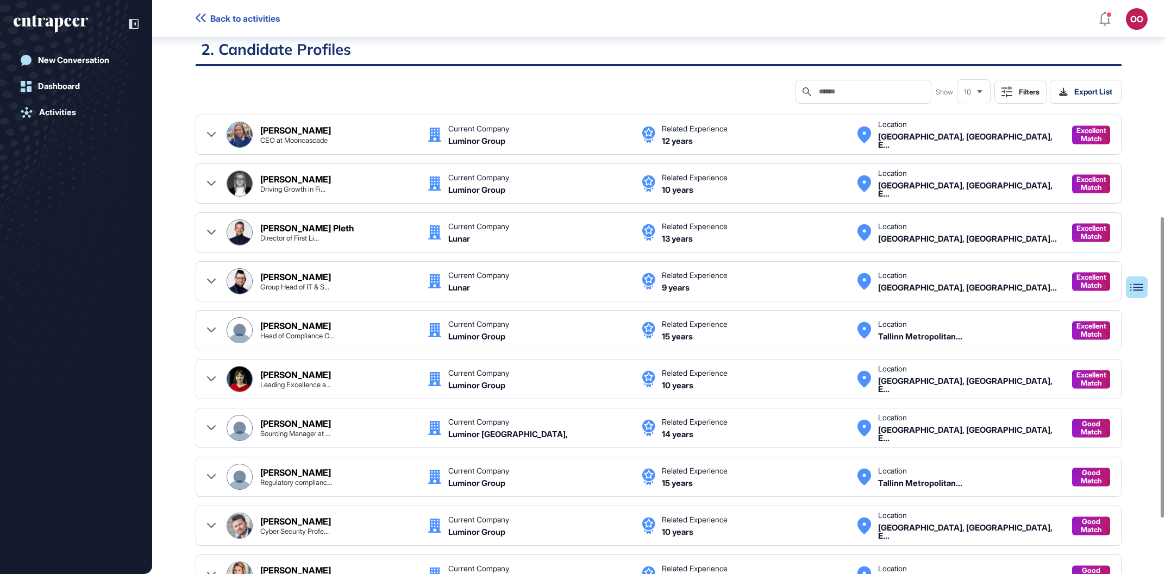
scroll to position [412, 0]
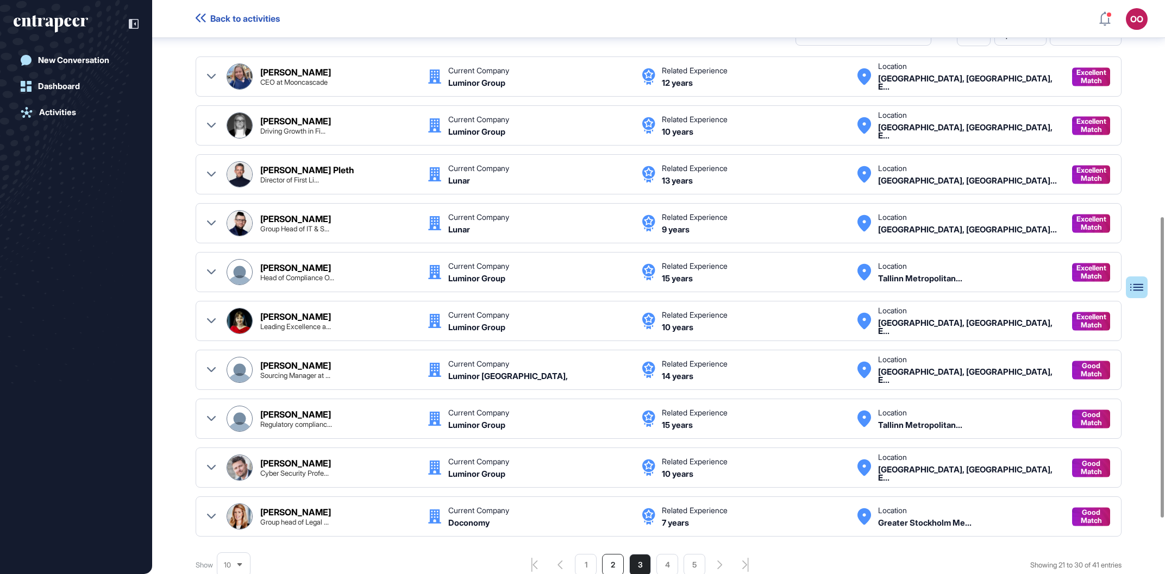
click at [608, 562] on li "2" at bounding box center [613, 565] width 22 height 22
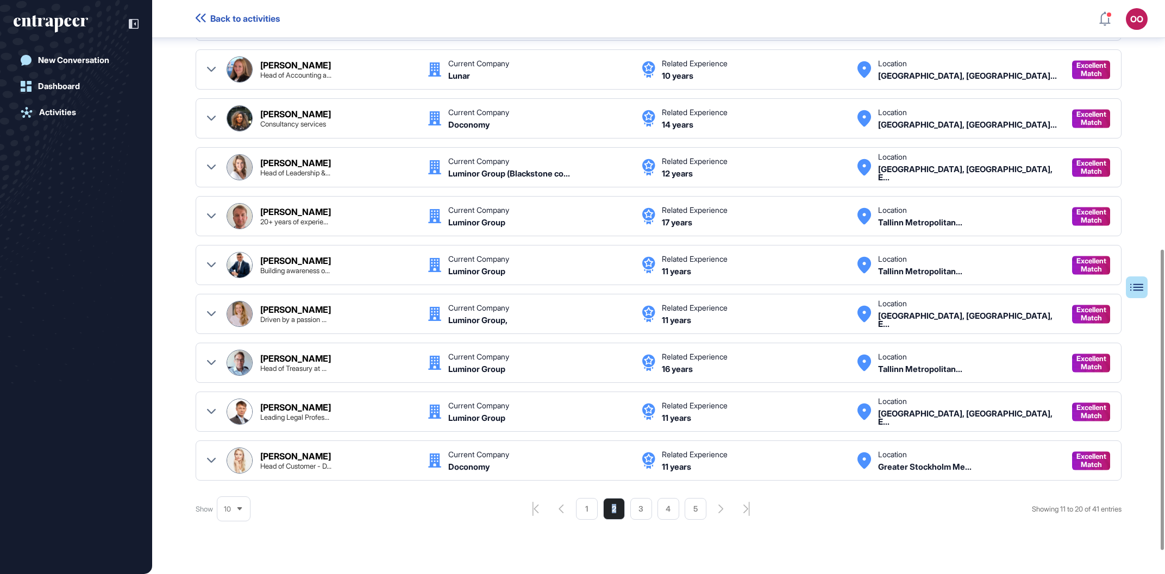
scroll to position [474, 0]
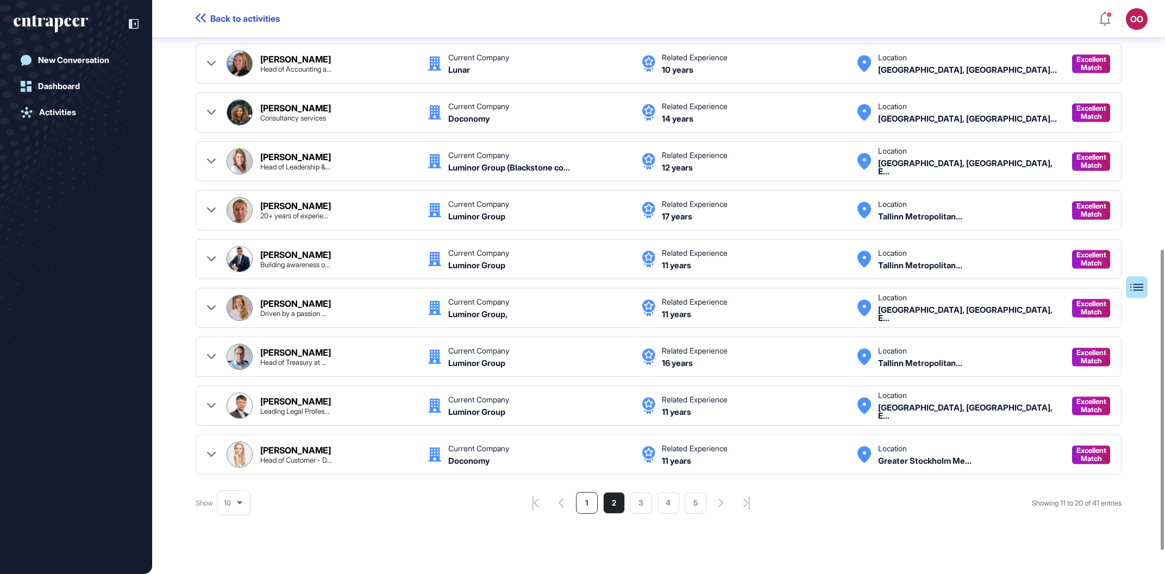
click at [593, 500] on li "1" at bounding box center [587, 503] width 22 height 22
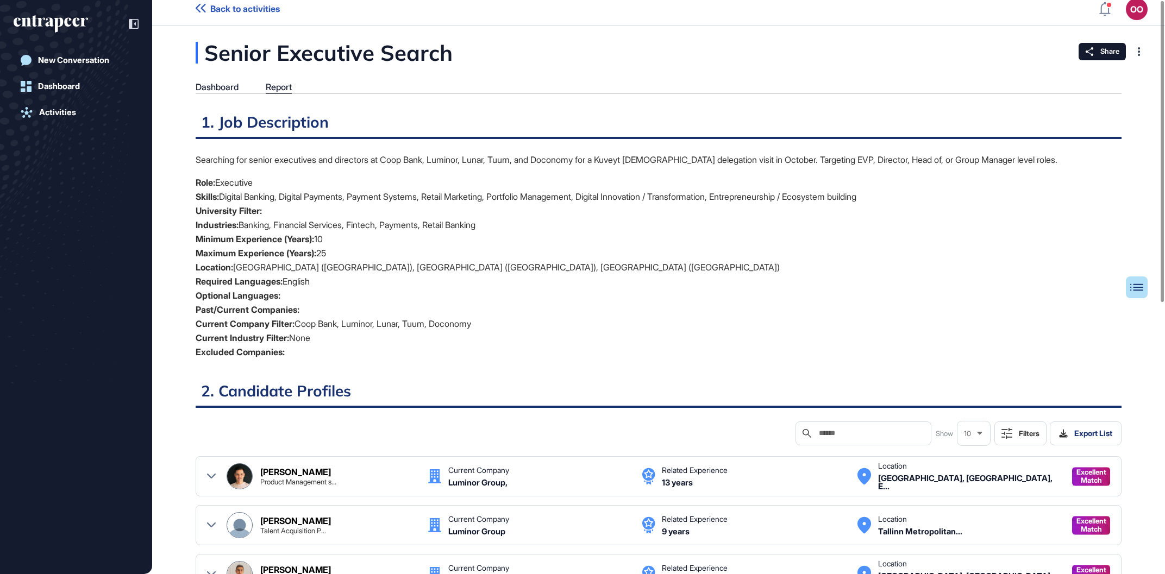
scroll to position [0, 0]
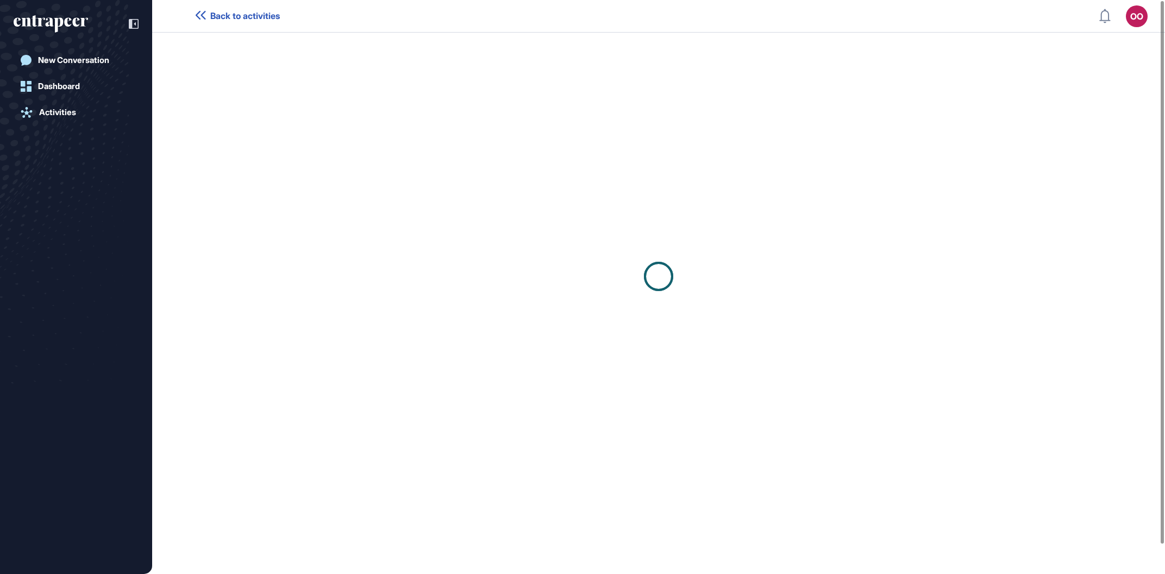
scroll to position [1, 1]
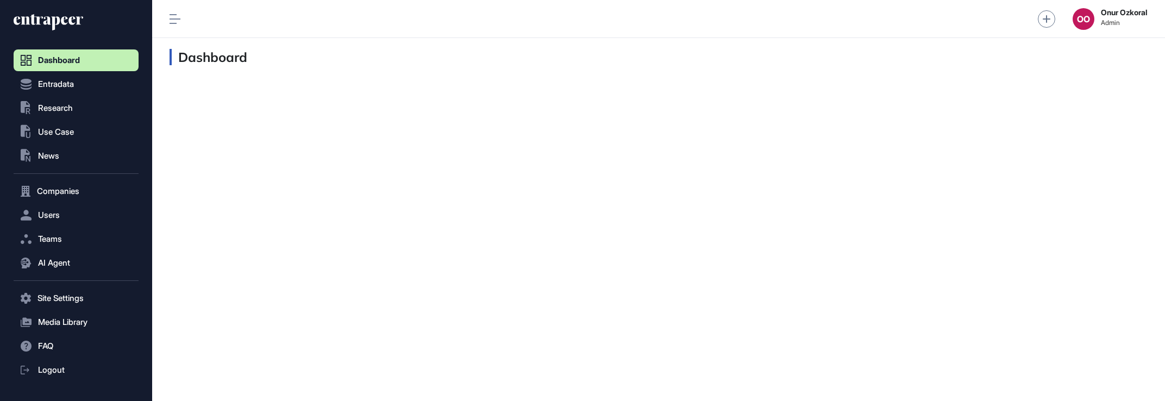
scroll to position [1, 1]
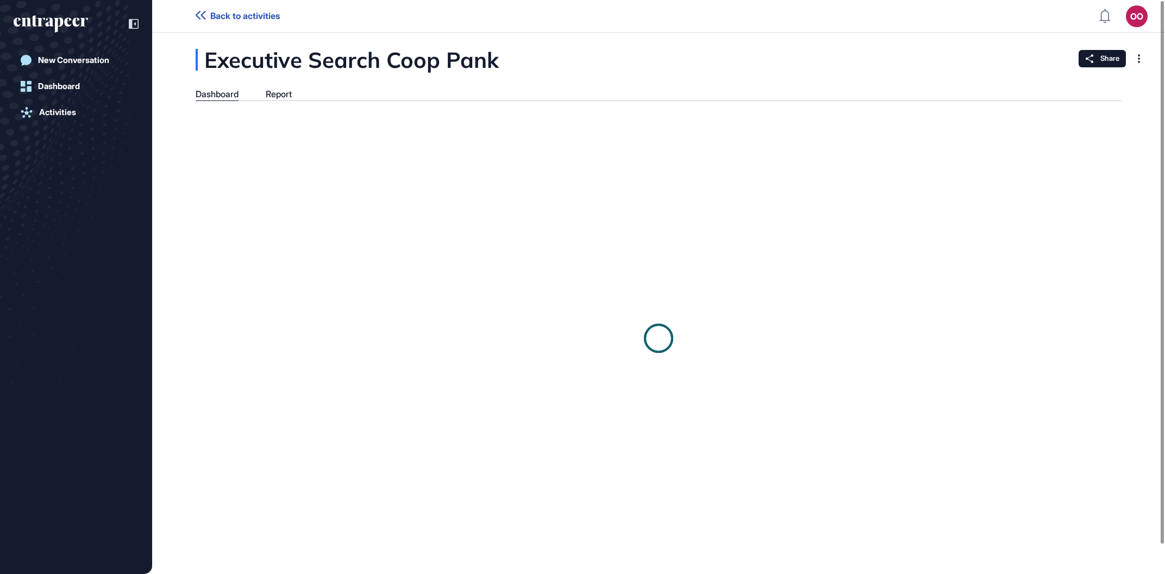
scroll to position [1, 1]
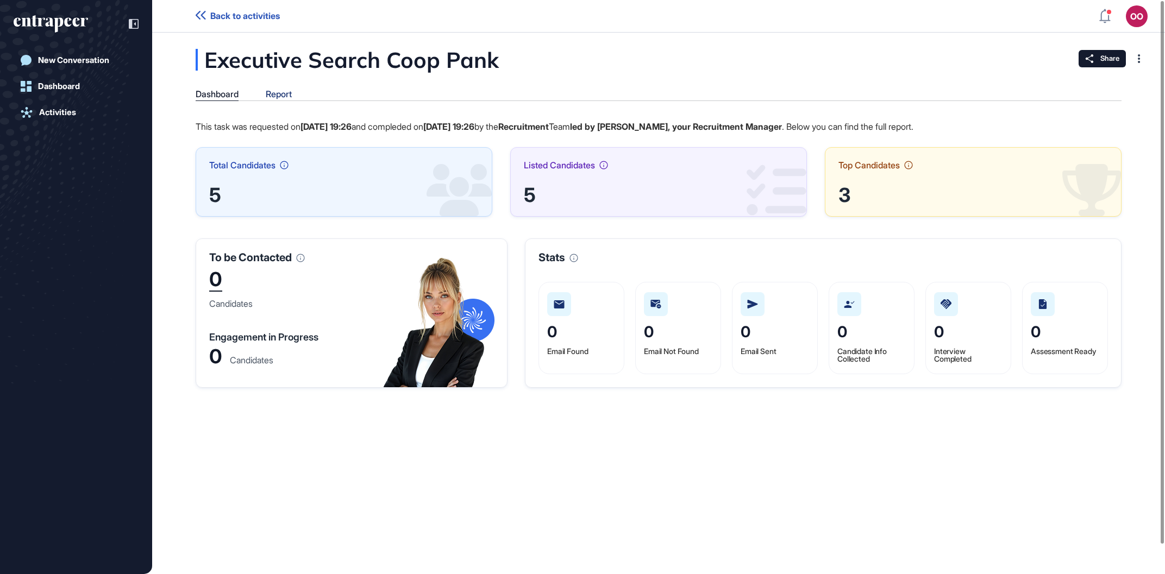
click at [286, 93] on div "Report" at bounding box center [279, 94] width 26 height 10
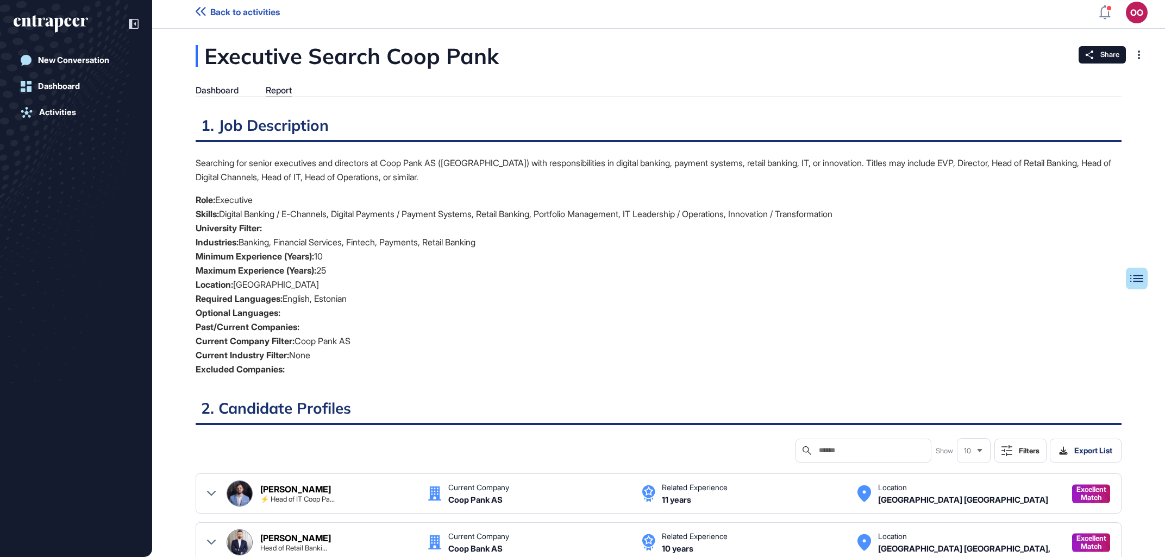
scroll to position [500, 6]
